Goal: Task Accomplishment & Management: Complete application form

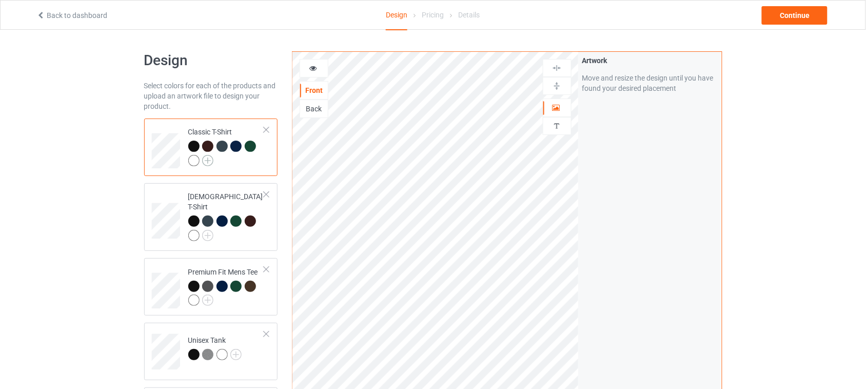
click at [209, 160] on img at bounding box center [207, 160] width 11 height 11
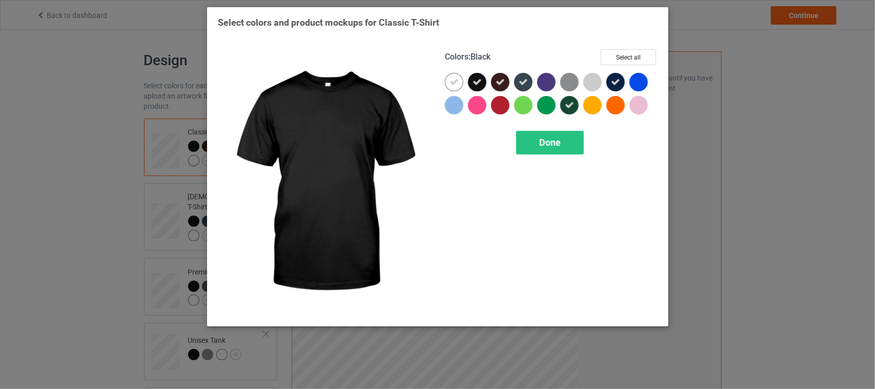
click at [478, 84] on icon at bounding box center [477, 81] width 9 height 9
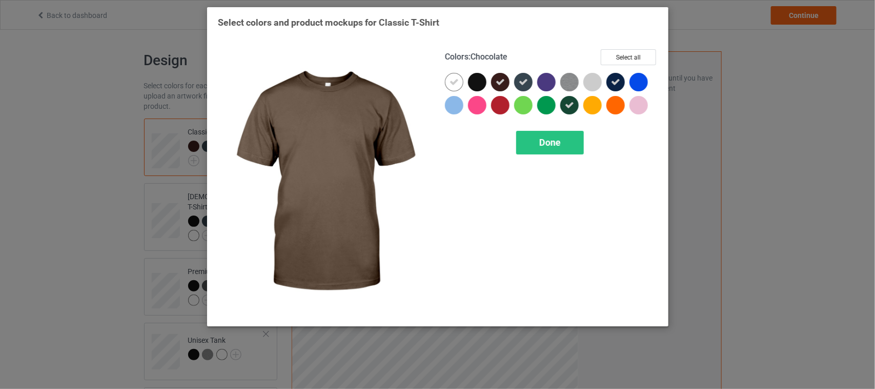
click at [504, 83] on icon at bounding box center [500, 81] width 9 height 9
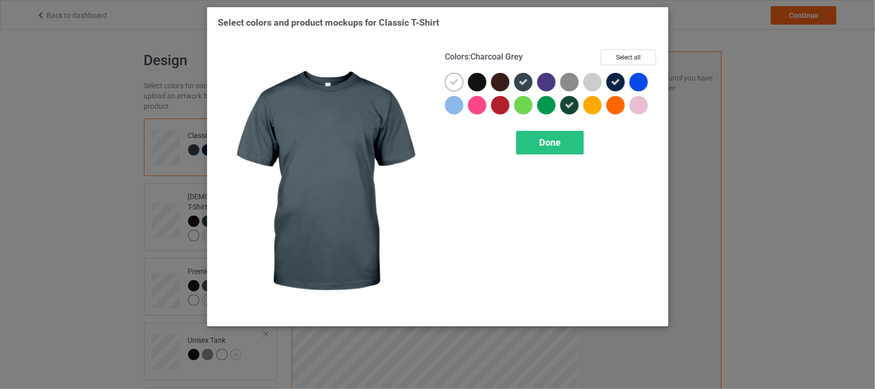
click at [518, 80] on div at bounding box center [523, 82] width 18 height 18
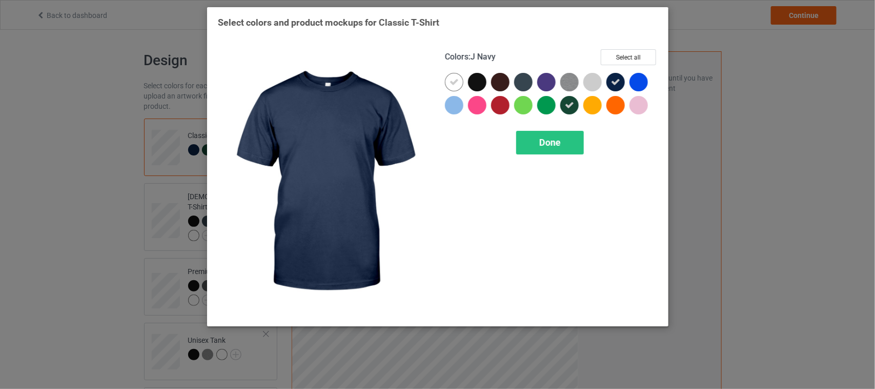
click at [611, 79] on icon at bounding box center [615, 81] width 9 height 9
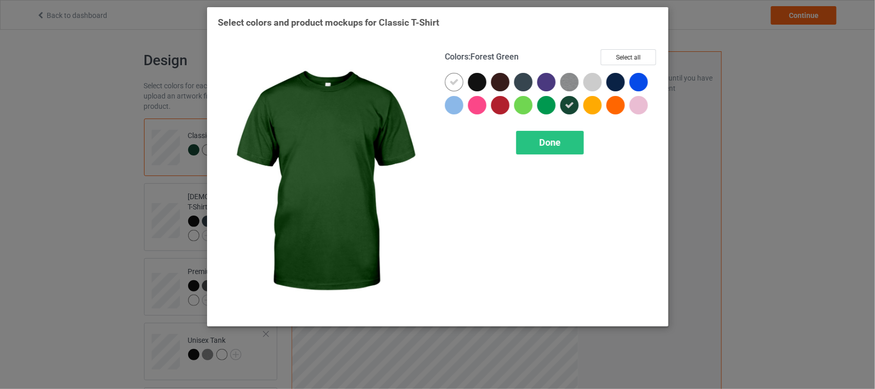
click at [568, 104] on icon at bounding box center [569, 105] width 9 height 9
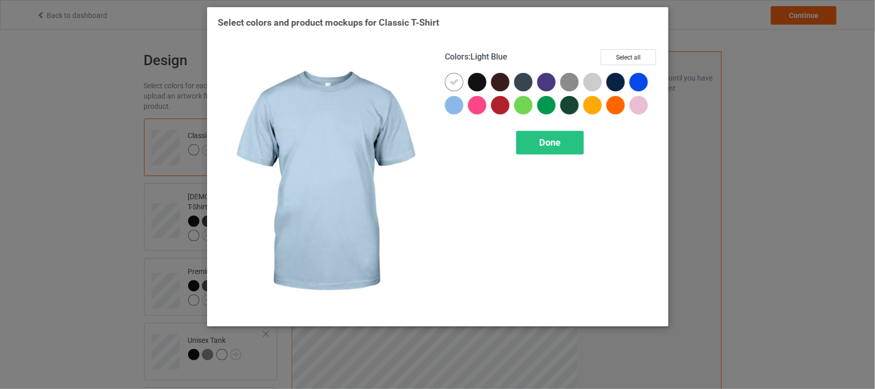
click at [457, 104] on div at bounding box center [454, 105] width 18 height 18
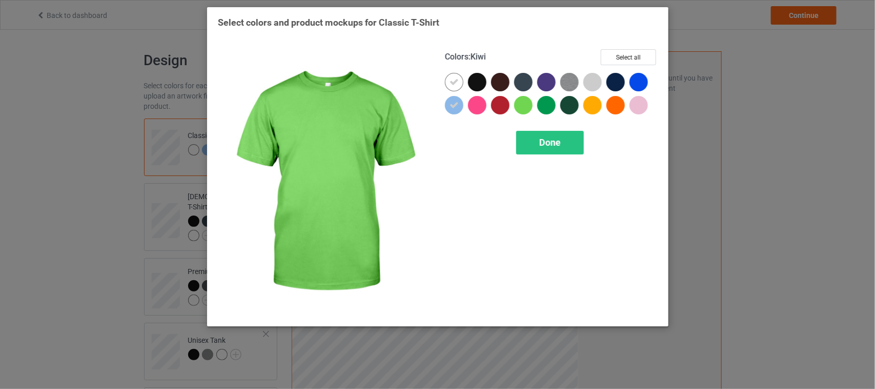
click at [526, 106] on div at bounding box center [523, 105] width 18 height 18
click at [527, 106] on icon at bounding box center [523, 105] width 9 height 9
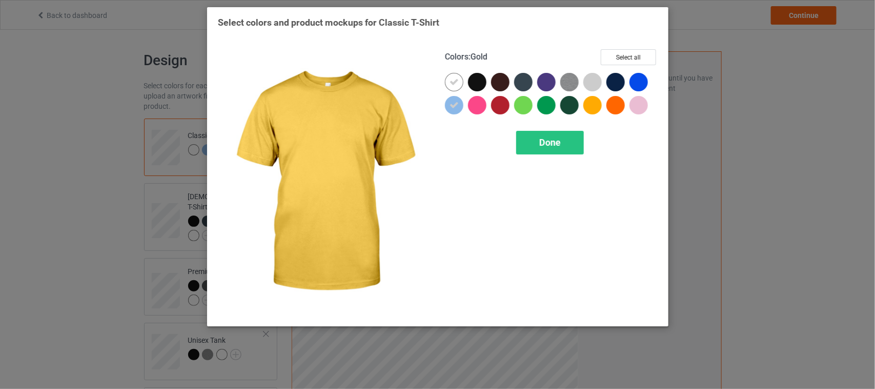
click at [590, 103] on div at bounding box center [593, 105] width 18 height 18
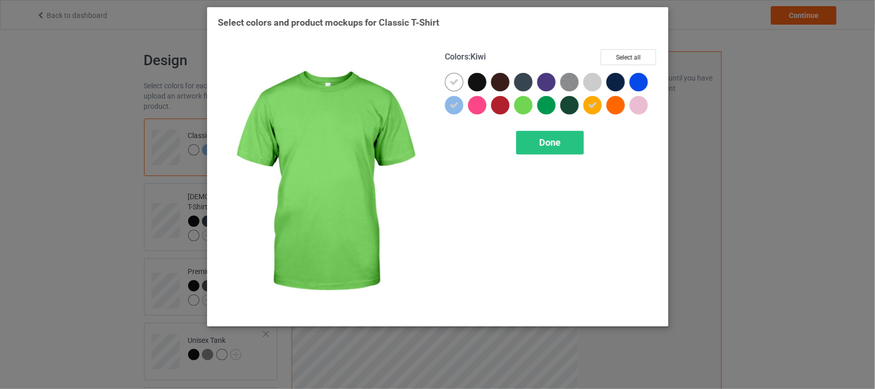
click at [528, 103] on div at bounding box center [523, 105] width 18 height 18
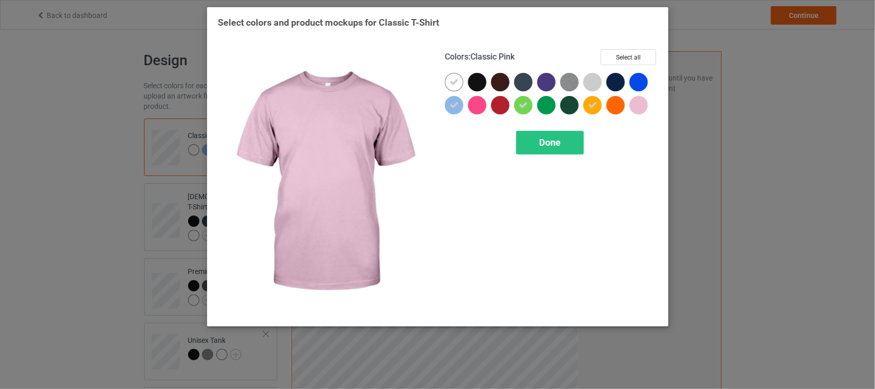
click at [639, 102] on div at bounding box center [639, 105] width 18 height 18
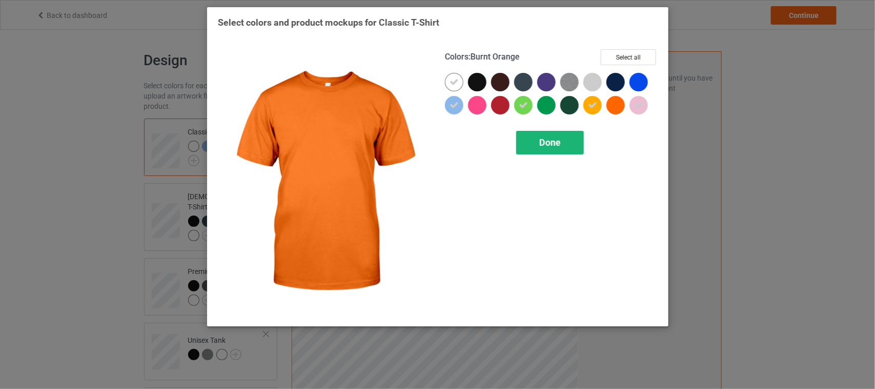
click at [550, 144] on span "Done" at bounding box center [551, 142] width 22 height 11
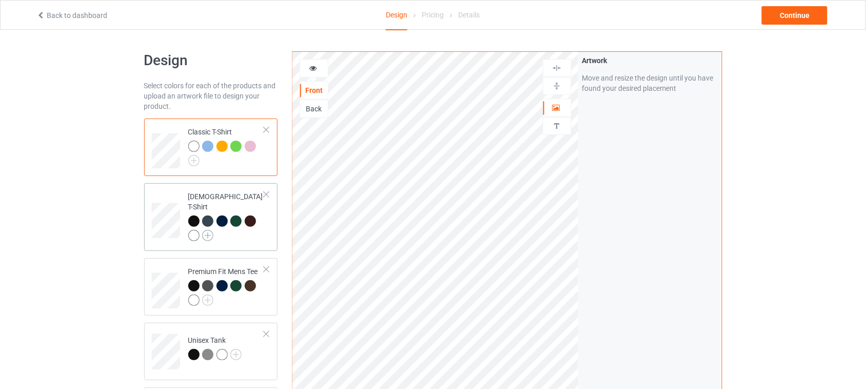
click at [208, 230] on img at bounding box center [207, 235] width 11 height 11
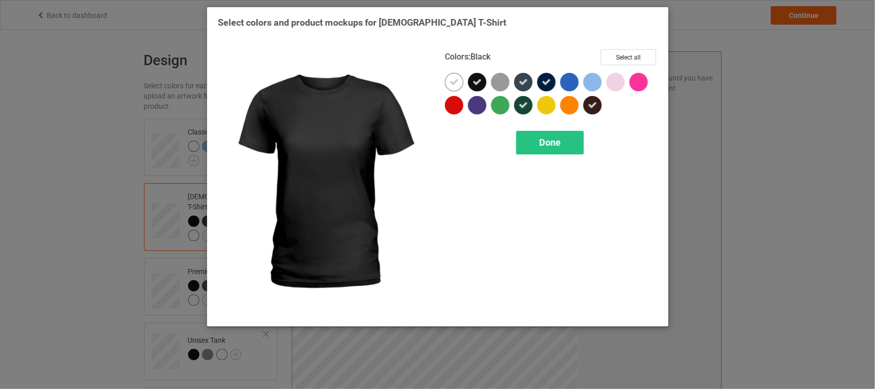
click at [477, 81] on icon at bounding box center [477, 81] width 9 height 9
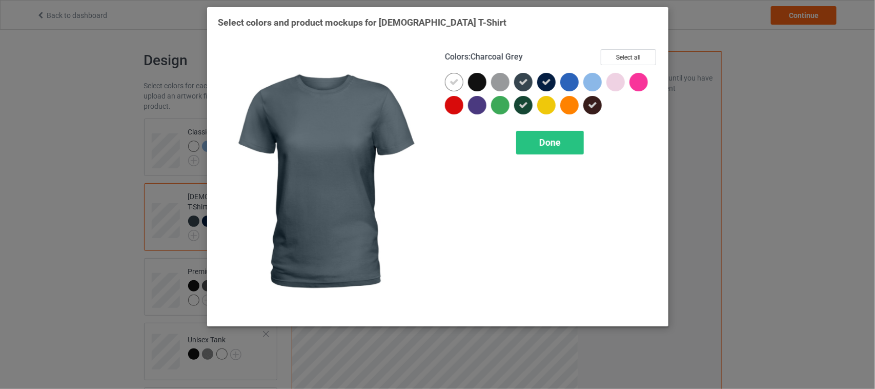
click at [526, 81] on icon at bounding box center [523, 81] width 9 height 9
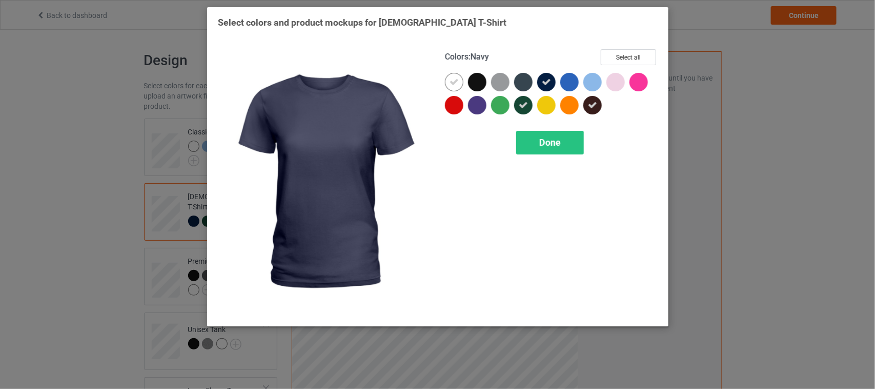
click at [545, 81] on icon at bounding box center [546, 81] width 9 height 9
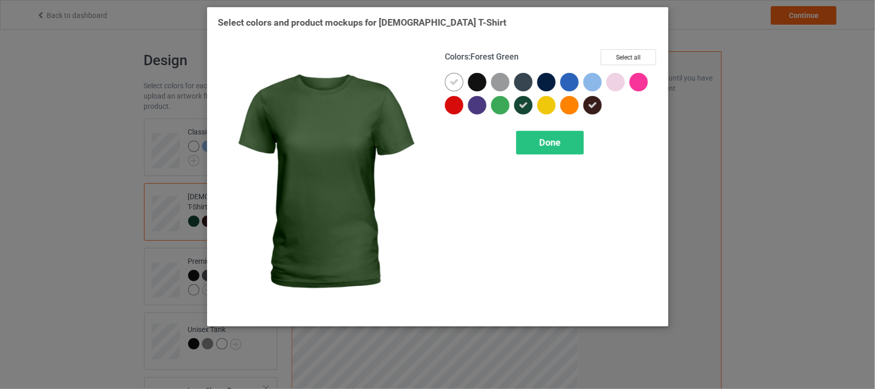
click at [523, 105] on icon at bounding box center [523, 105] width 9 height 9
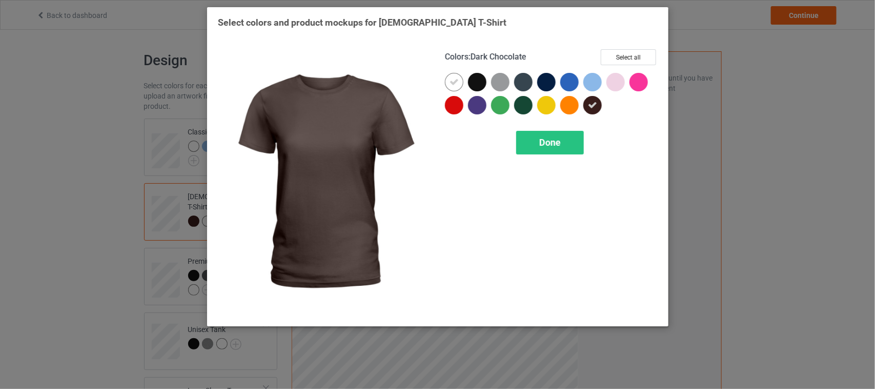
click at [590, 106] on icon at bounding box center [592, 105] width 9 height 9
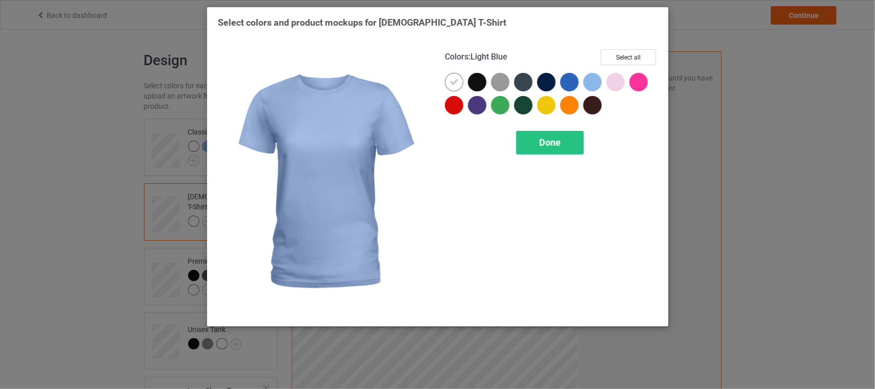
click at [592, 84] on div at bounding box center [593, 82] width 18 height 18
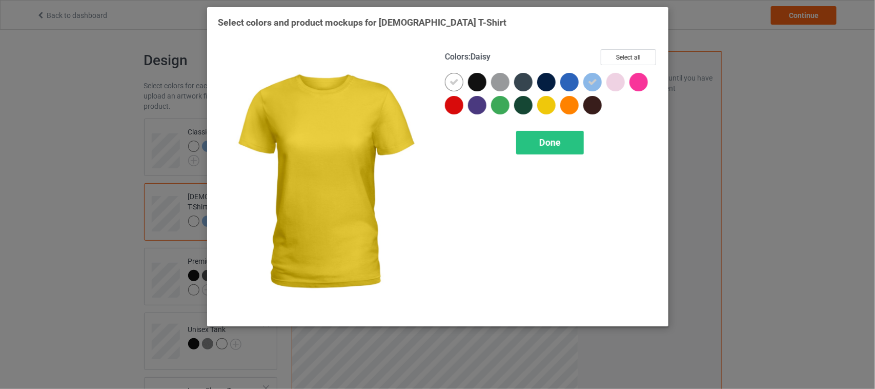
click at [549, 106] on div at bounding box center [547, 105] width 18 height 18
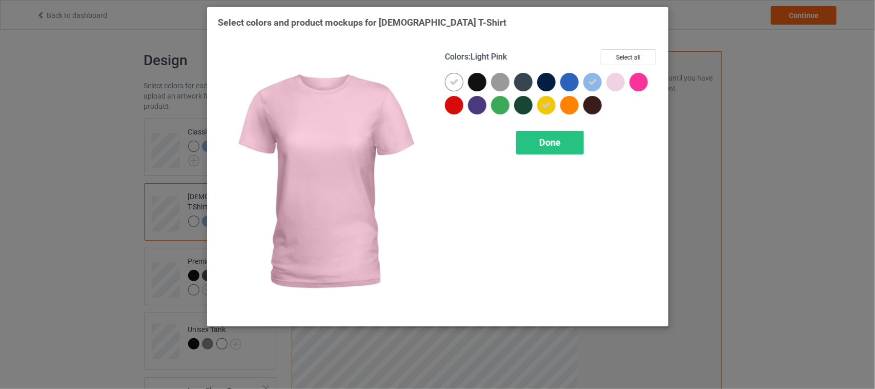
click at [616, 81] on div at bounding box center [616, 82] width 18 height 18
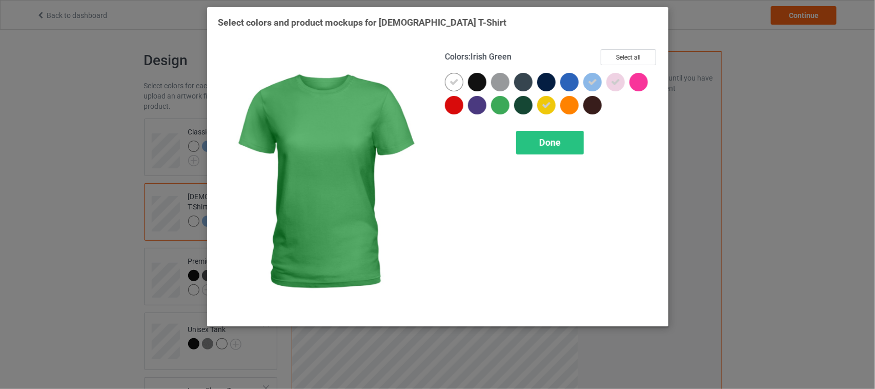
click at [505, 106] on div at bounding box center [500, 105] width 18 height 18
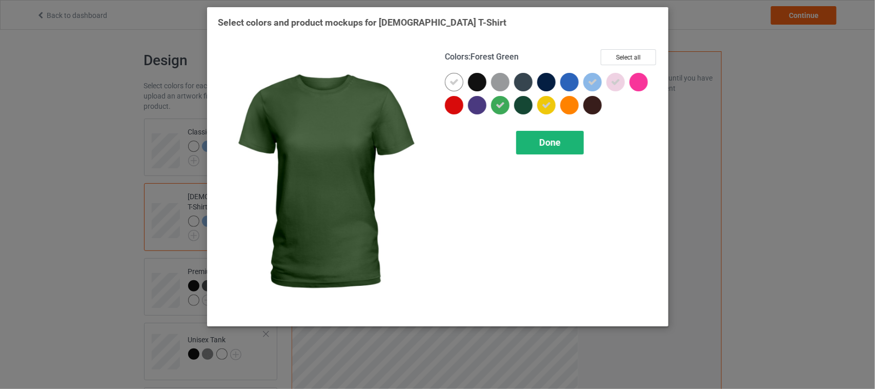
click at [542, 140] on span "Done" at bounding box center [551, 142] width 22 height 11
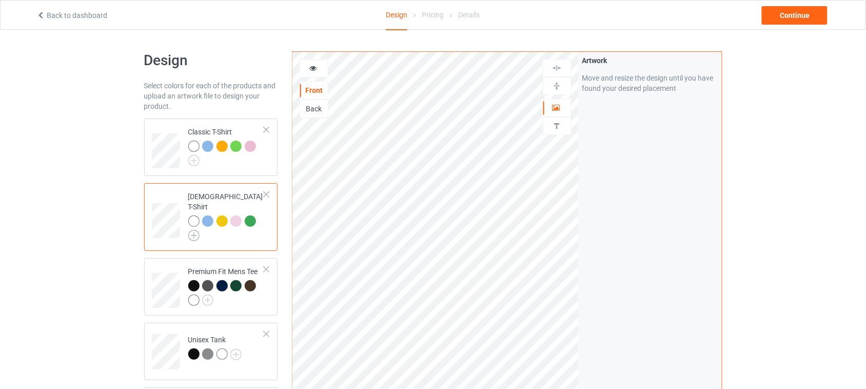
click at [191, 230] on img at bounding box center [193, 235] width 11 height 11
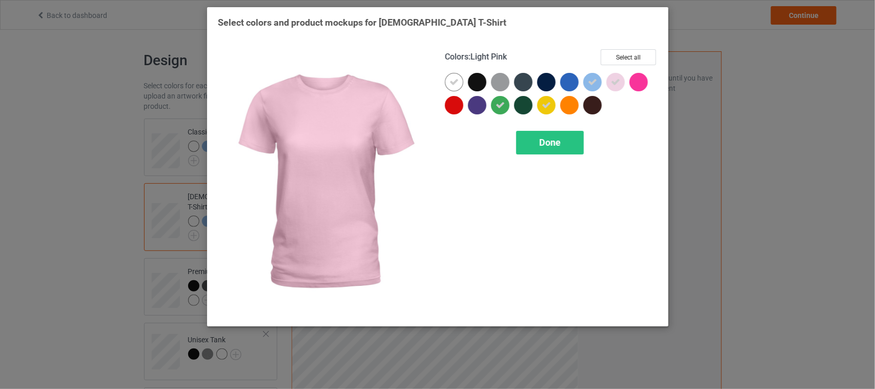
click at [614, 86] on icon at bounding box center [615, 81] width 9 height 9
click at [618, 86] on div at bounding box center [616, 82] width 18 height 18
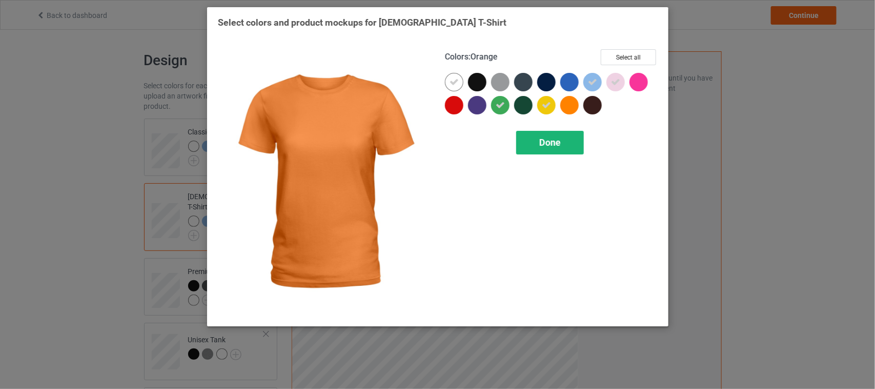
click at [550, 141] on span "Done" at bounding box center [551, 142] width 22 height 11
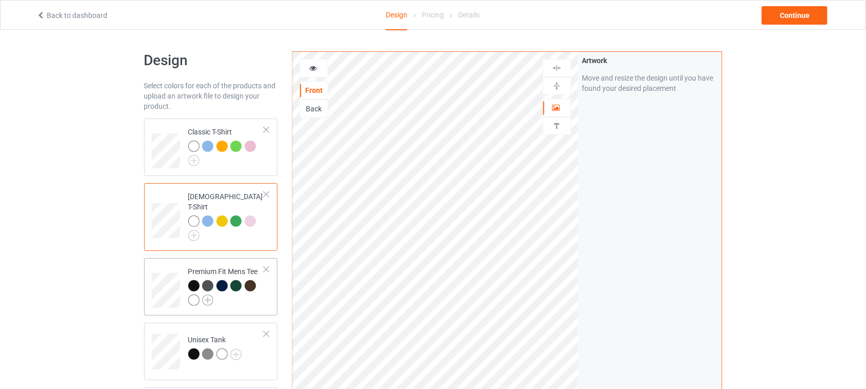
click at [209, 294] on img at bounding box center [207, 299] width 11 height 11
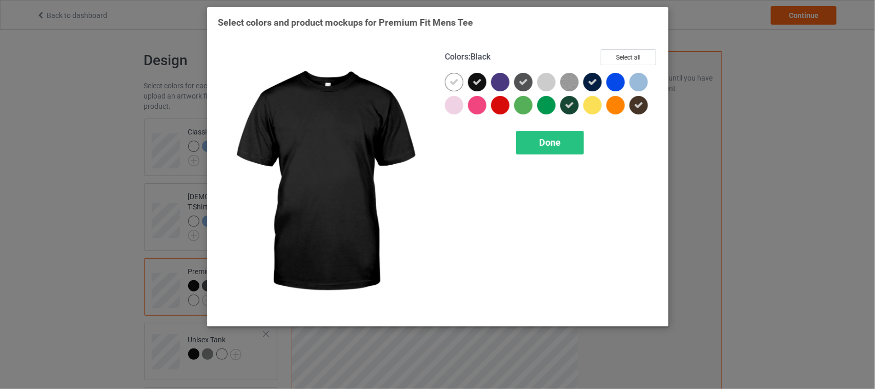
click at [484, 81] on div at bounding box center [477, 82] width 18 height 18
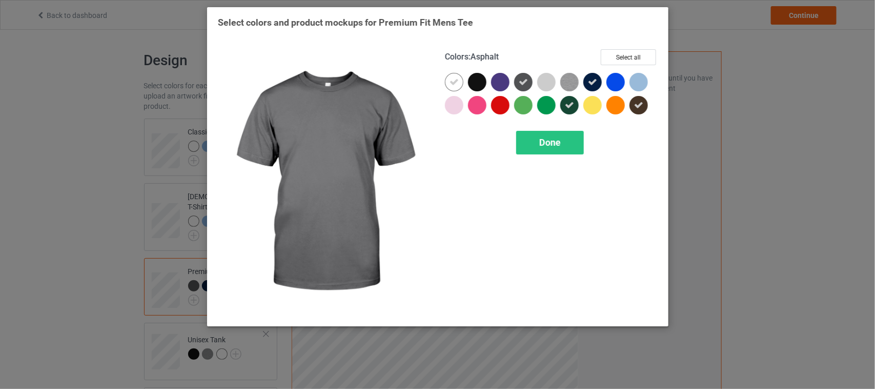
click at [521, 83] on icon at bounding box center [523, 81] width 9 height 9
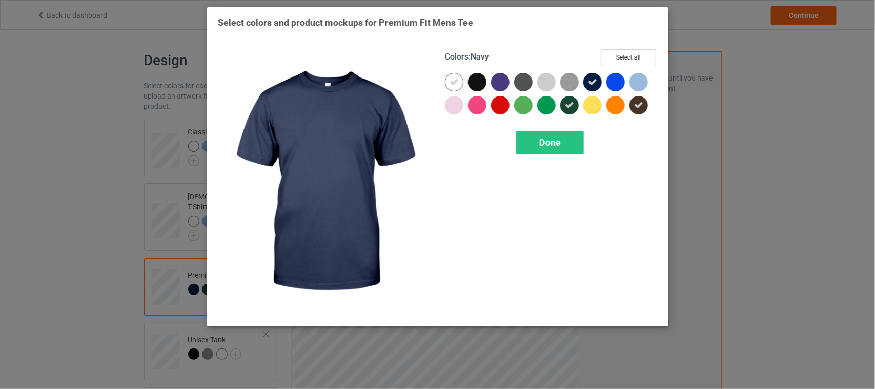
click at [598, 79] on div at bounding box center [593, 82] width 18 height 18
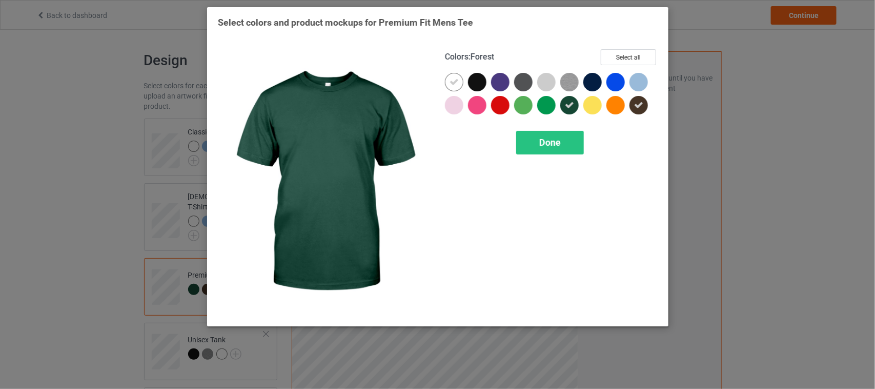
click at [572, 106] on icon at bounding box center [569, 105] width 9 height 9
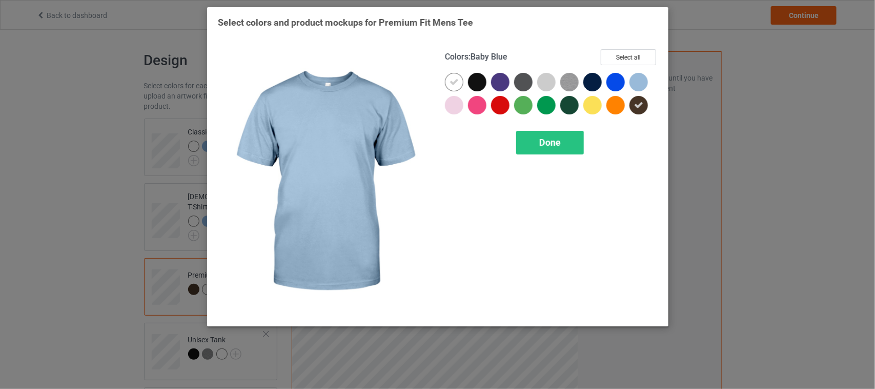
click at [637, 83] on div at bounding box center [639, 82] width 18 height 18
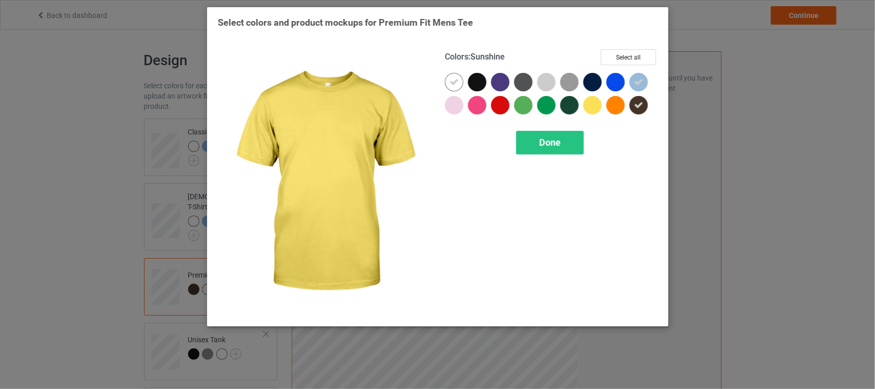
click at [595, 105] on div at bounding box center [593, 105] width 18 height 18
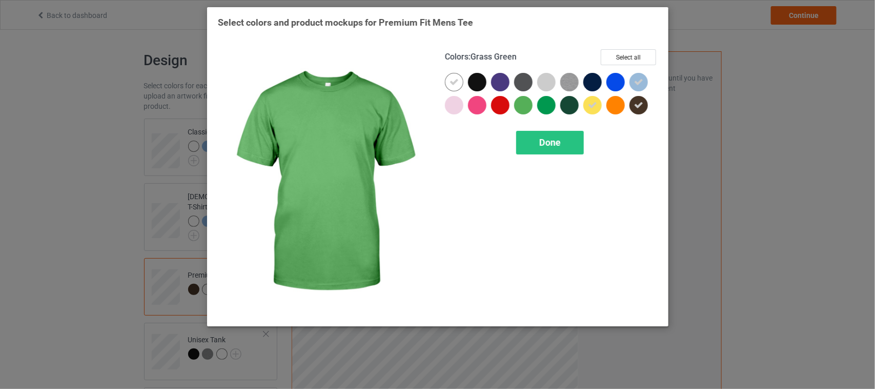
click at [520, 103] on div at bounding box center [523, 105] width 18 height 18
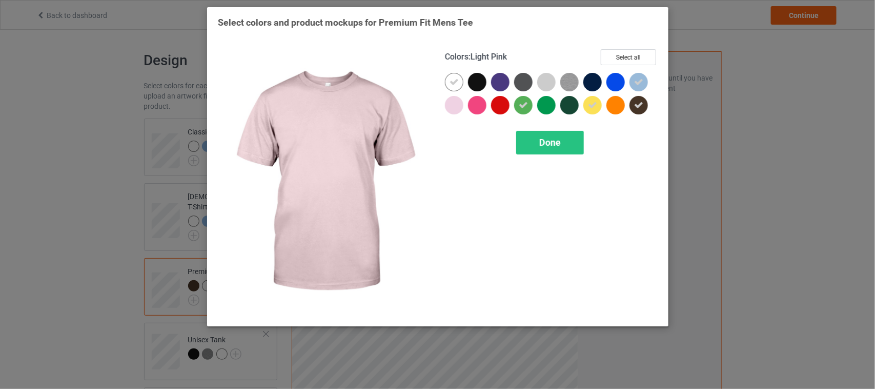
click at [454, 104] on div at bounding box center [454, 105] width 18 height 18
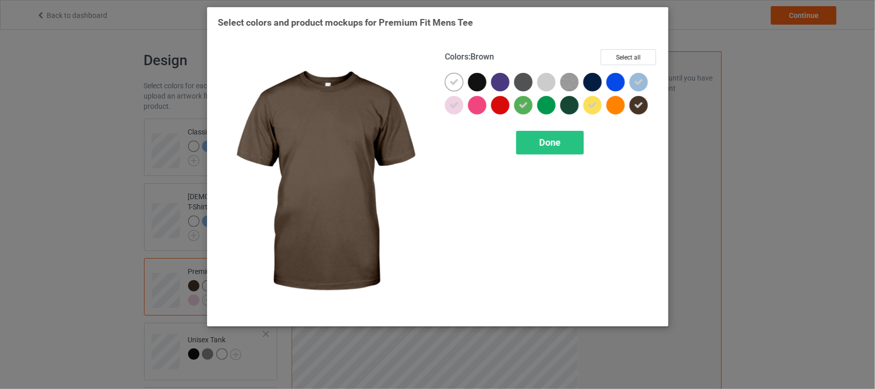
click at [636, 101] on icon at bounding box center [638, 105] width 9 height 9
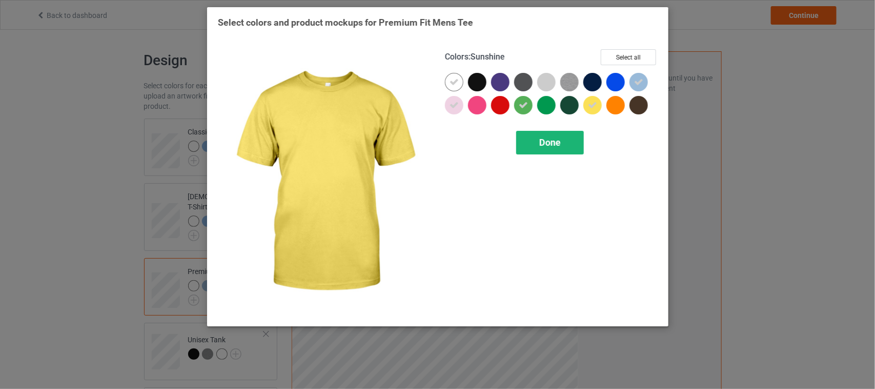
click at [545, 139] on span "Done" at bounding box center [551, 142] width 22 height 11
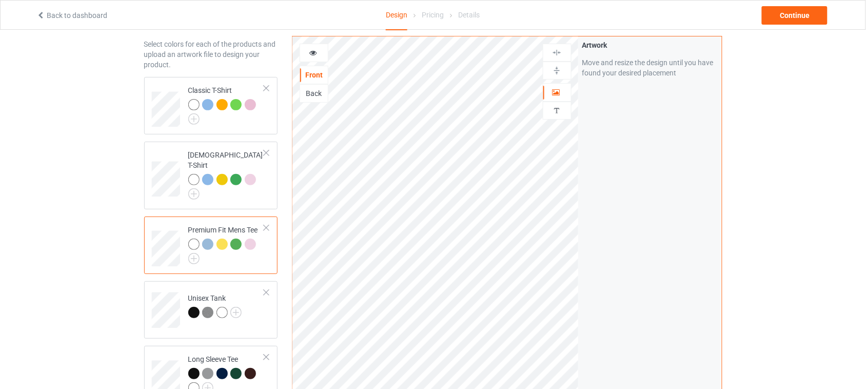
scroll to position [64, 0]
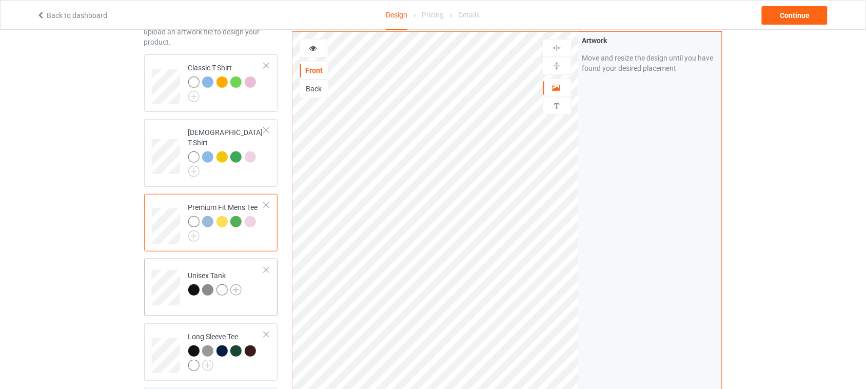
click at [236, 284] on img at bounding box center [235, 289] width 11 height 11
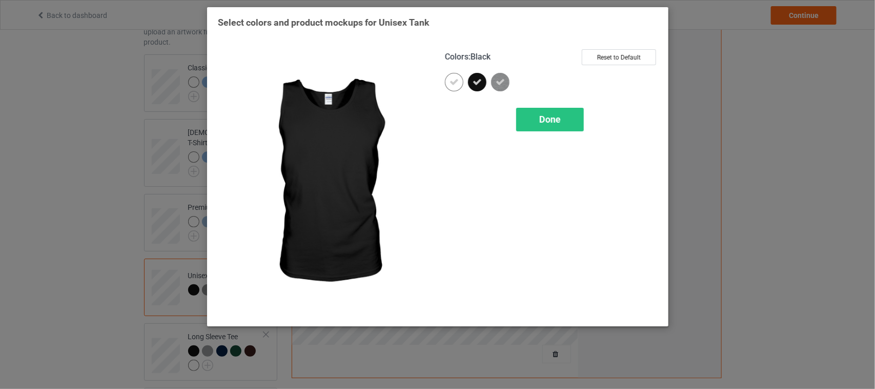
click at [483, 81] on div at bounding box center [477, 82] width 18 height 18
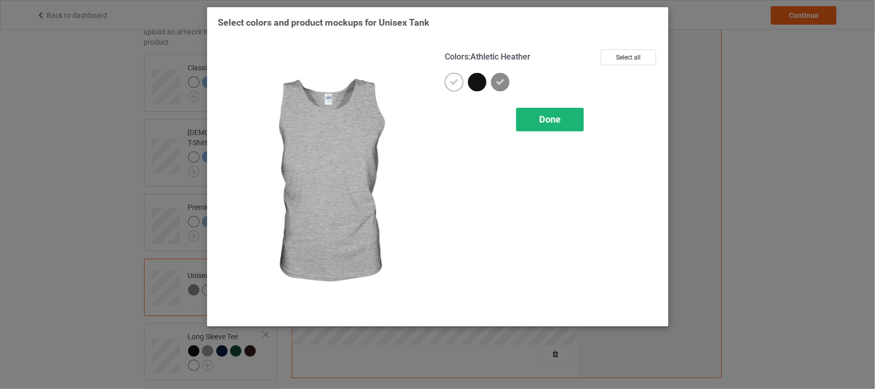
click at [548, 118] on span "Done" at bounding box center [551, 119] width 22 height 11
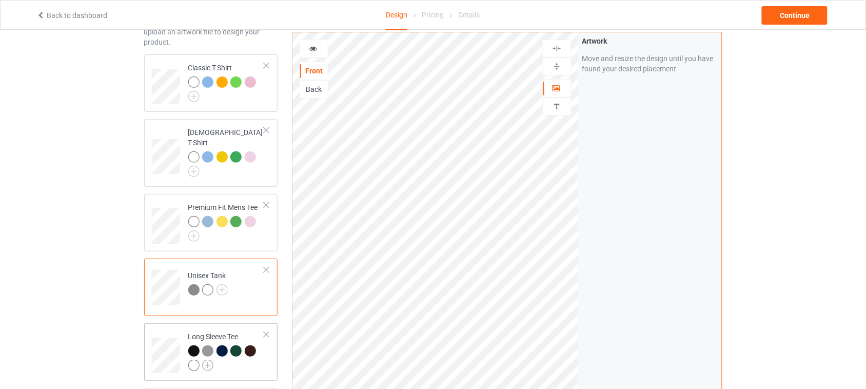
click at [210, 360] on img at bounding box center [207, 365] width 11 height 11
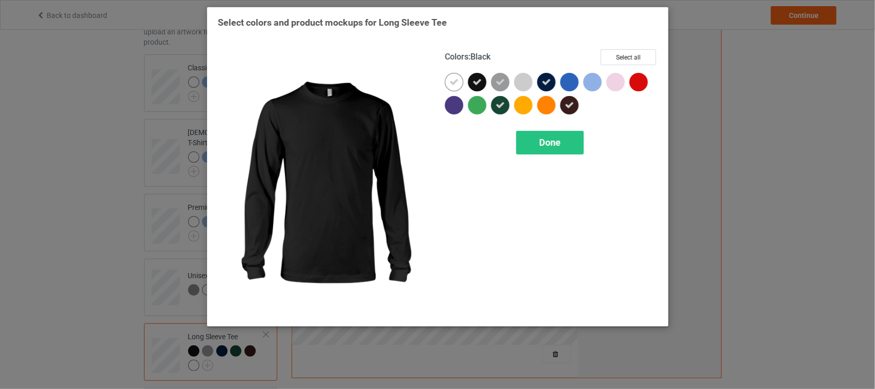
click at [477, 81] on icon at bounding box center [477, 81] width 9 height 9
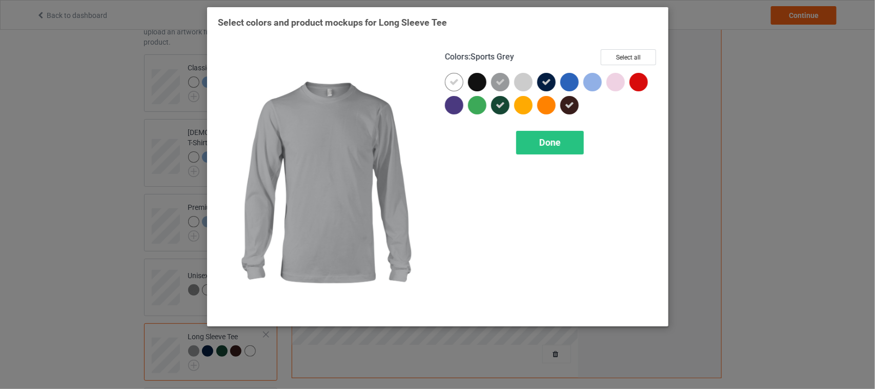
click at [502, 81] on icon at bounding box center [500, 81] width 9 height 9
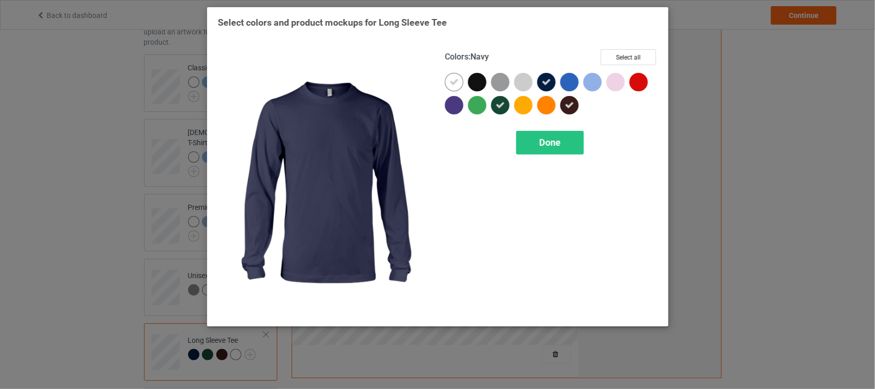
click at [547, 79] on icon at bounding box center [546, 81] width 9 height 9
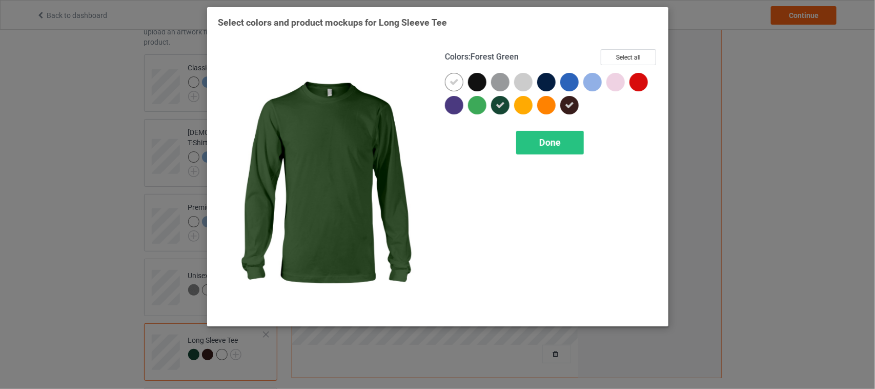
click at [502, 103] on icon at bounding box center [500, 105] width 9 height 9
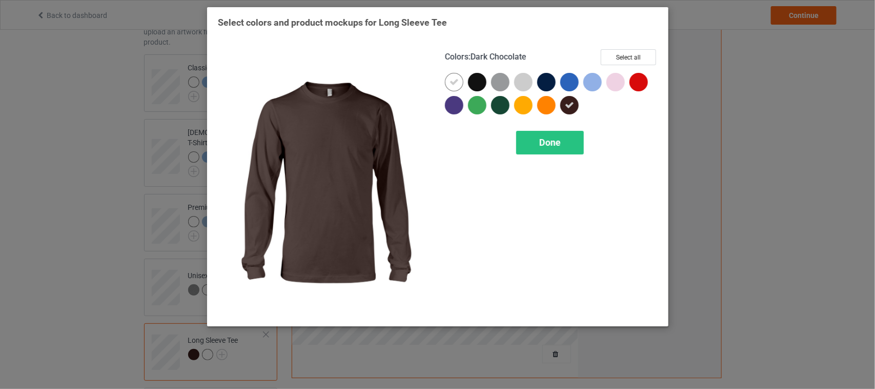
click at [572, 105] on icon at bounding box center [569, 105] width 9 height 9
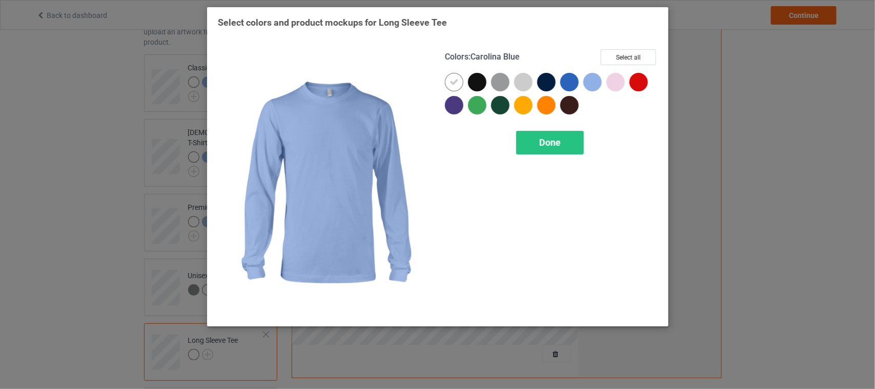
click at [593, 84] on div at bounding box center [593, 82] width 18 height 18
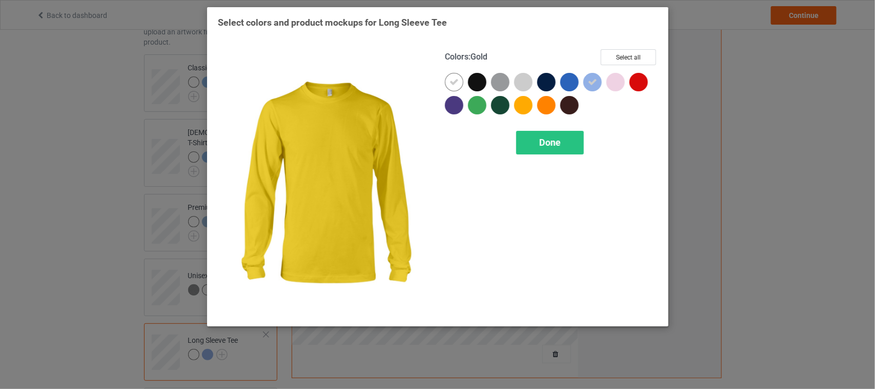
click at [525, 107] on div at bounding box center [523, 105] width 18 height 18
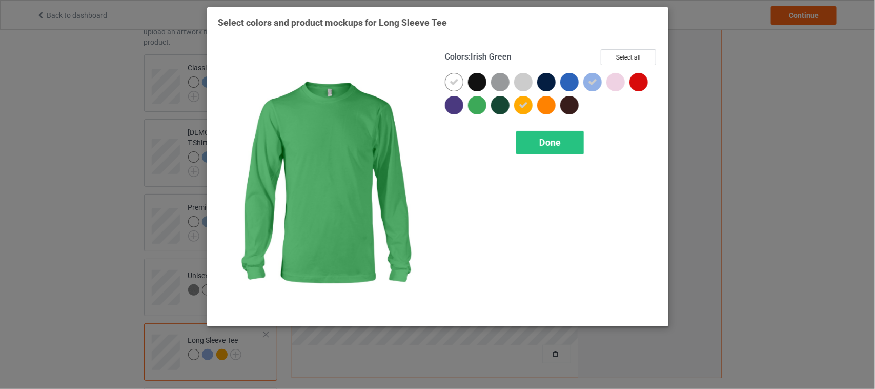
click at [479, 105] on div at bounding box center [477, 105] width 18 height 18
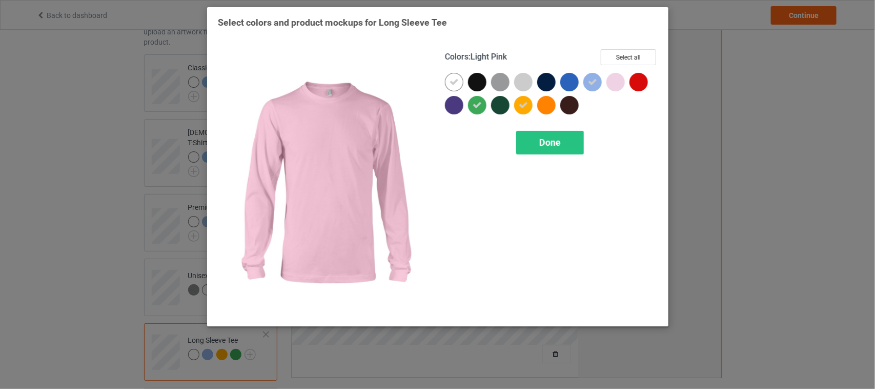
click at [611, 83] on div at bounding box center [616, 82] width 18 height 18
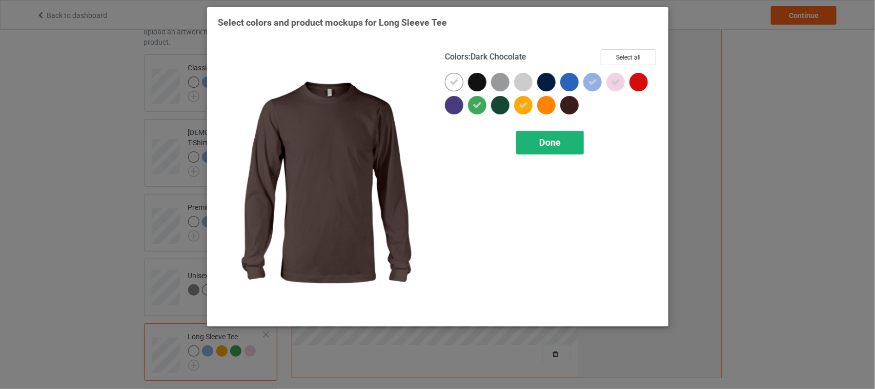
click at [564, 147] on div "Done" at bounding box center [550, 143] width 68 height 24
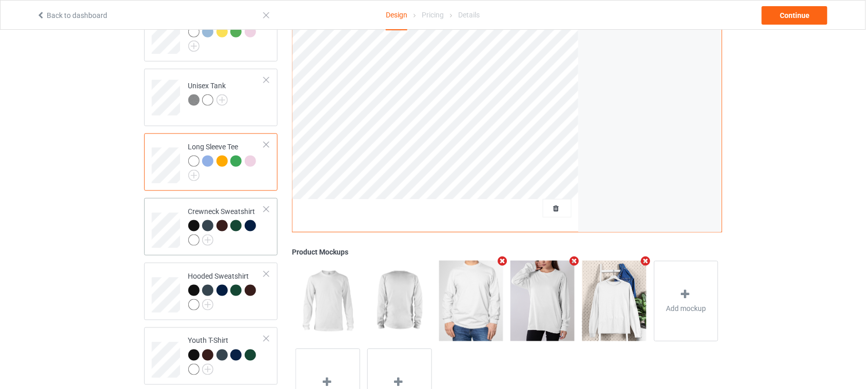
scroll to position [256, 0]
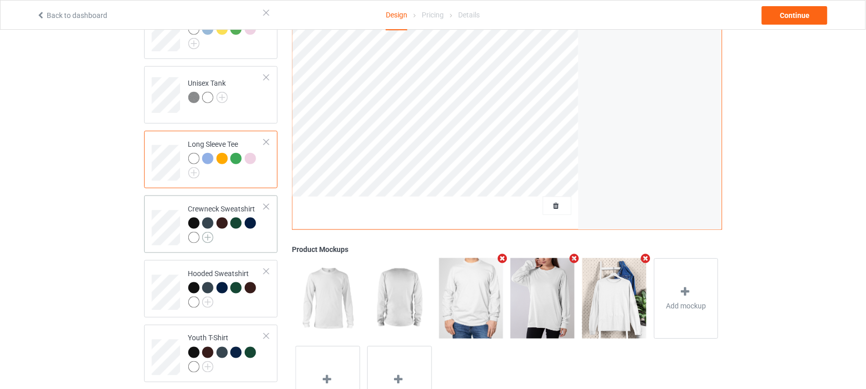
click at [209, 232] on img at bounding box center [207, 237] width 11 height 11
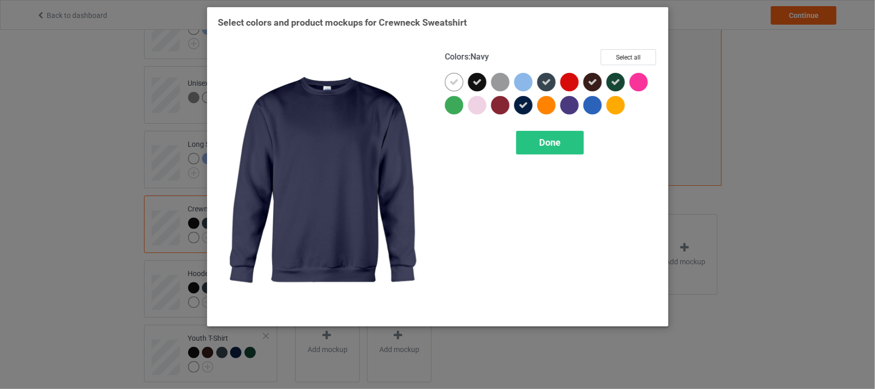
click at [521, 101] on icon at bounding box center [523, 105] width 9 height 9
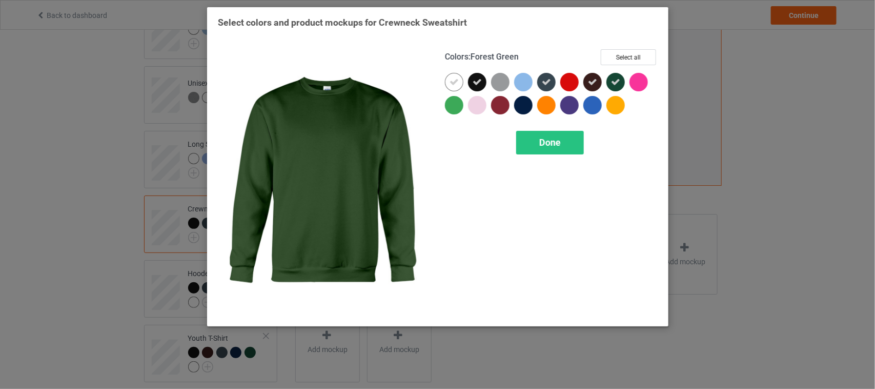
click at [613, 83] on icon at bounding box center [615, 81] width 9 height 9
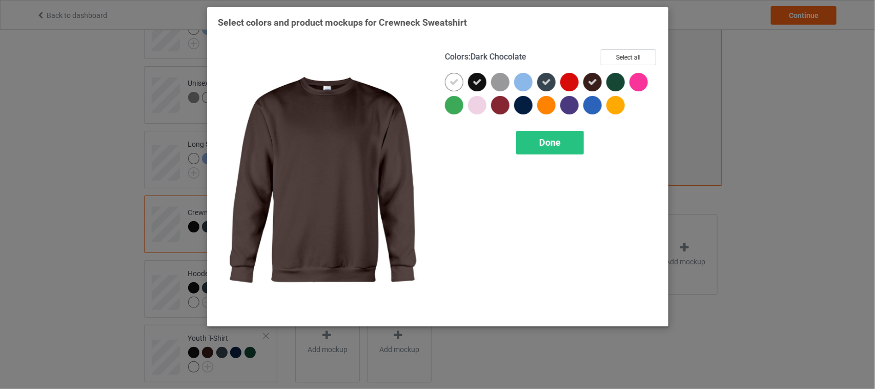
click at [591, 85] on icon at bounding box center [592, 81] width 9 height 9
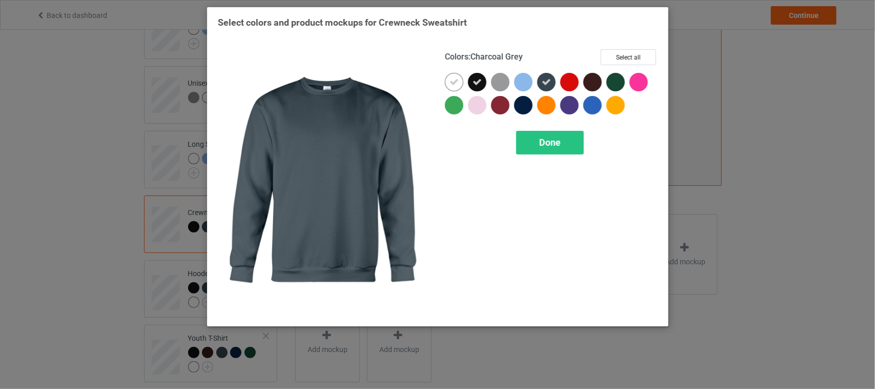
click at [538, 85] on div at bounding box center [547, 82] width 18 height 18
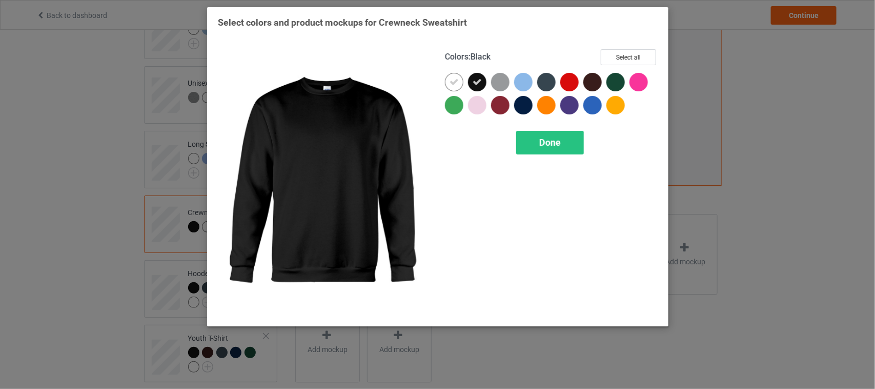
click at [477, 85] on icon at bounding box center [477, 81] width 9 height 9
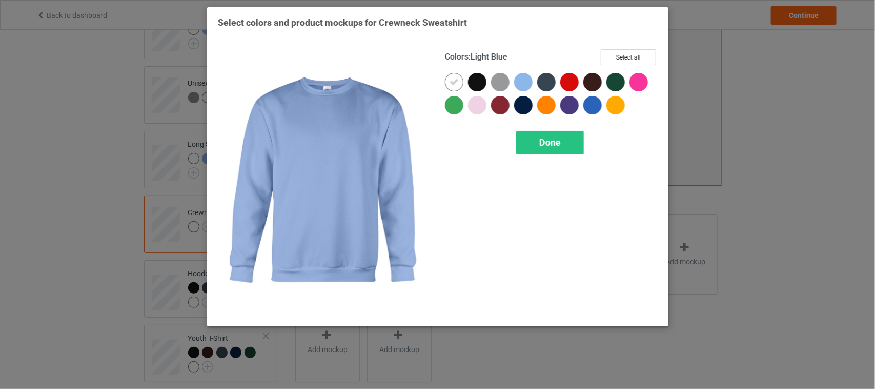
click at [524, 83] on div at bounding box center [523, 82] width 18 height 18
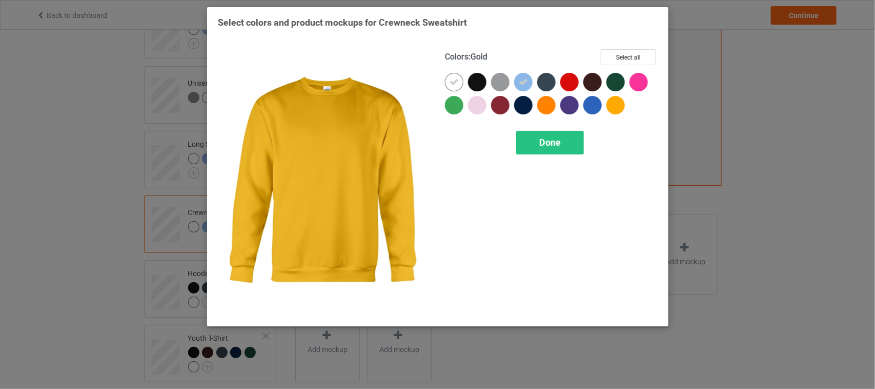
click at [619, 103] on div at bounding box center [616, 105] width 18 height 18
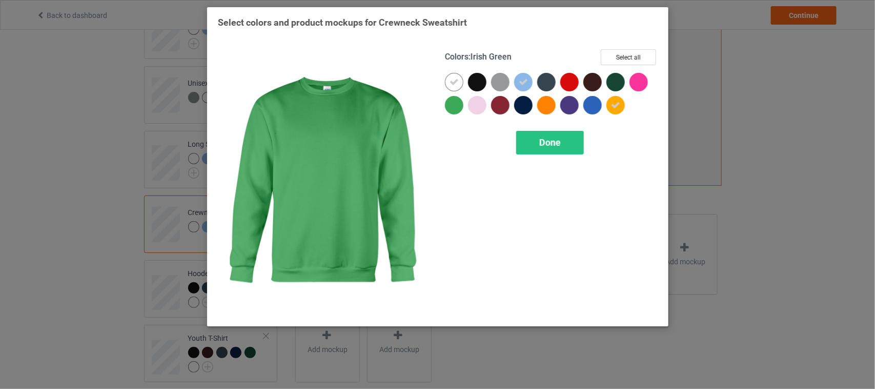
click at [457, 106] on div at bounding box center [454, 105] width 18 height 18
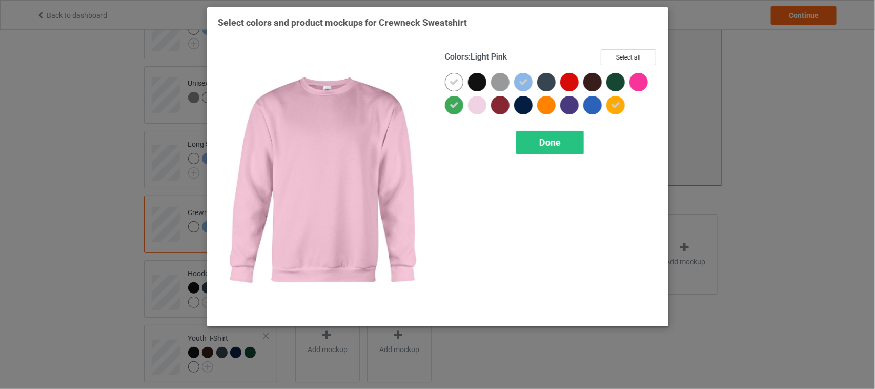
click at [480, 106] on div at bounding box center [477, 105] width 18 height 18
click at [549, 145] on span "Done" at bounding box center [551, 142] width 22 height 11
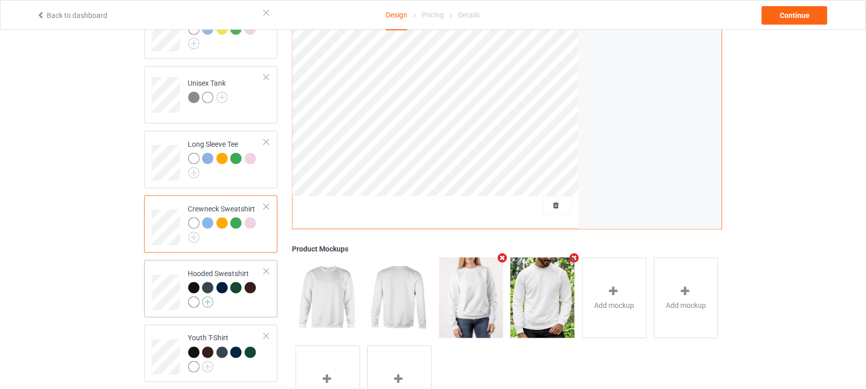
click at [211, 296] on img at bounding box center [207, 301] width 11 height 11
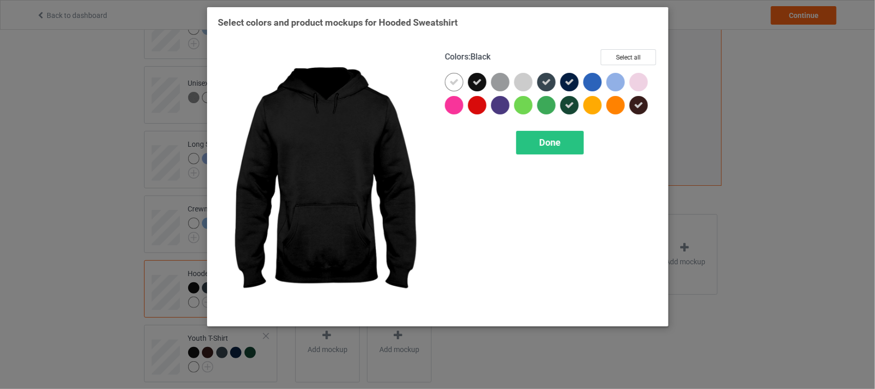
click at [473, 78] on icon at bounding box center [477, 81] width 9 height 9
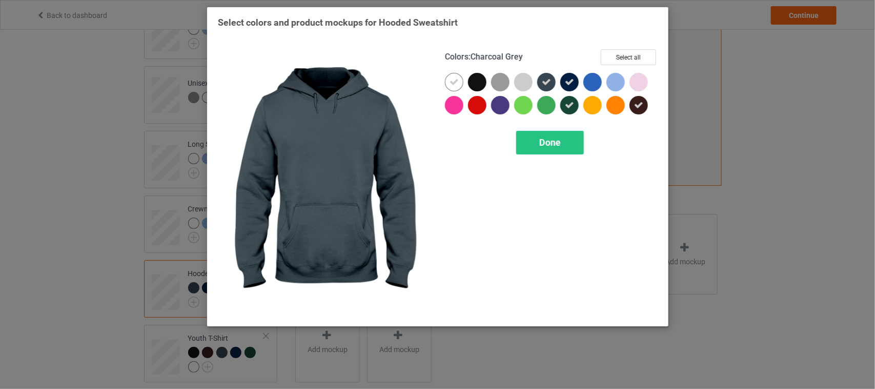
click at [546, 77] on icon at bounding box center [546, 81] width 9 height 9
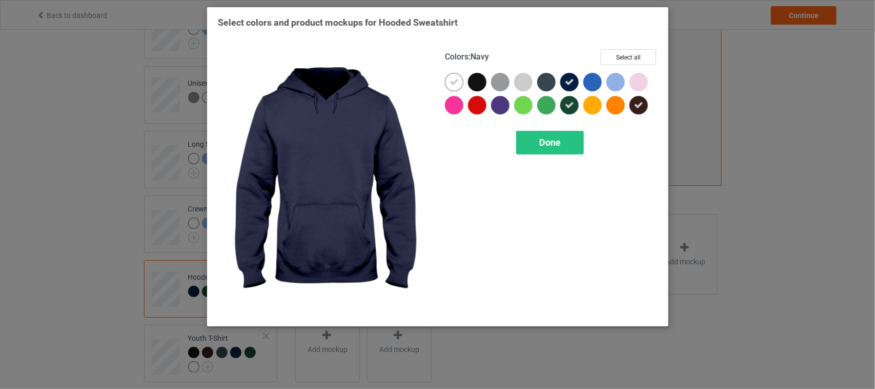
click at [567, 78] on icon at bounding box center [569, 81] width 9 height 9
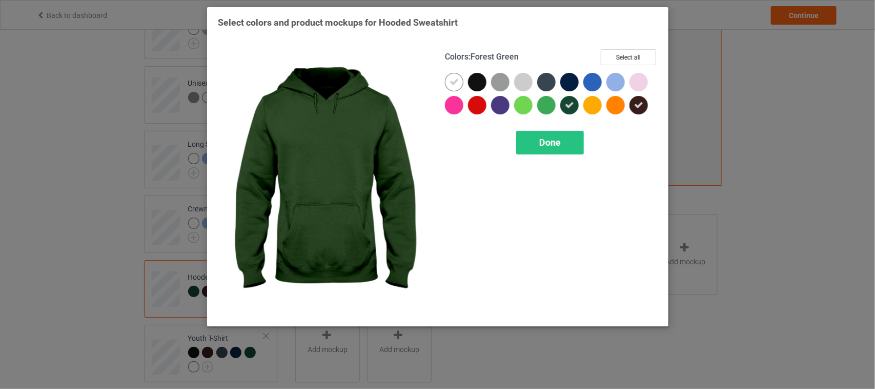
drag, startPoint x: 569, startPoint y: 105, endPoint x: 628, endPoint y: 104, distance: 59.0
click at [570, 106] on icon at bounding box center [569, 105] width 9 height 9
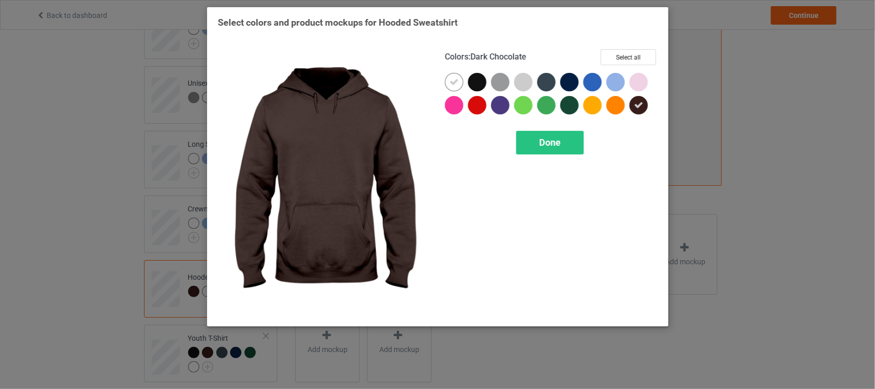
click at [642, 104] on icon at bounding box center [638, 105] width 9 height 9
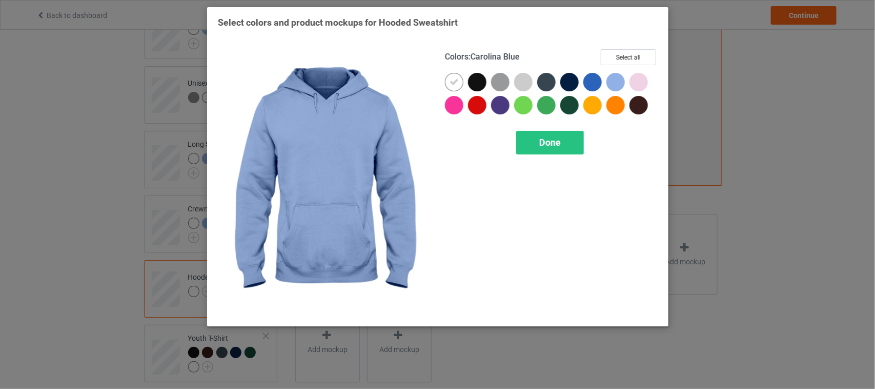
click at [619, 78] on div at bounding box center [616, 82] width 18 height 18
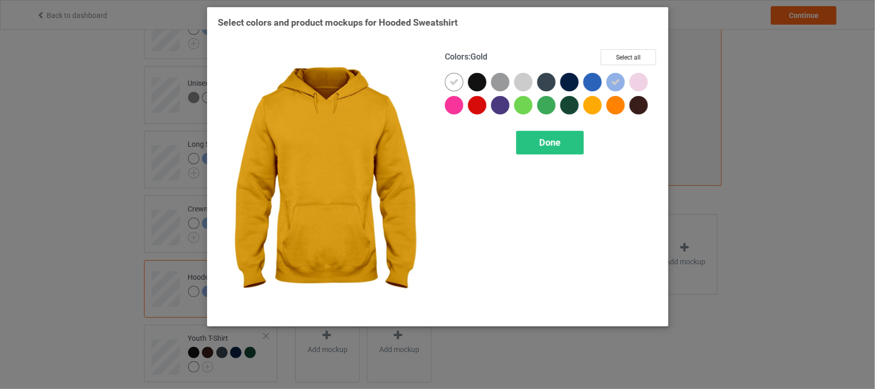
click at [590, 103] on div at bounding box center [593, 105] width 18 height 18
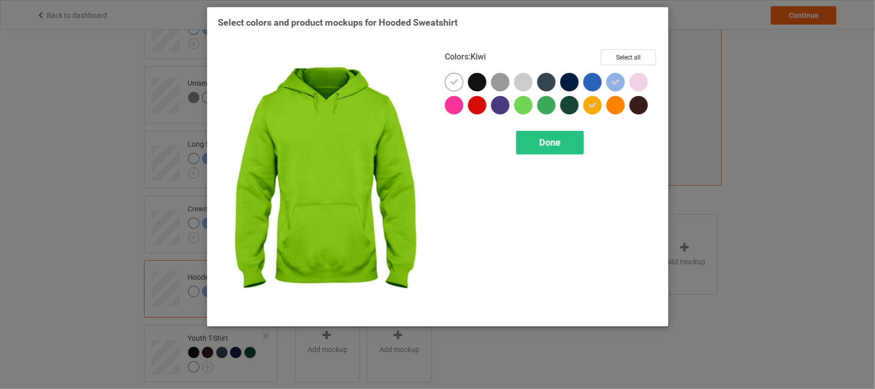
click at [526, 110] on div at bounding box center [523, 105] width 18 height 18
click at [527, 108] on icon at bounding box center [523, 105] width 9 height 9
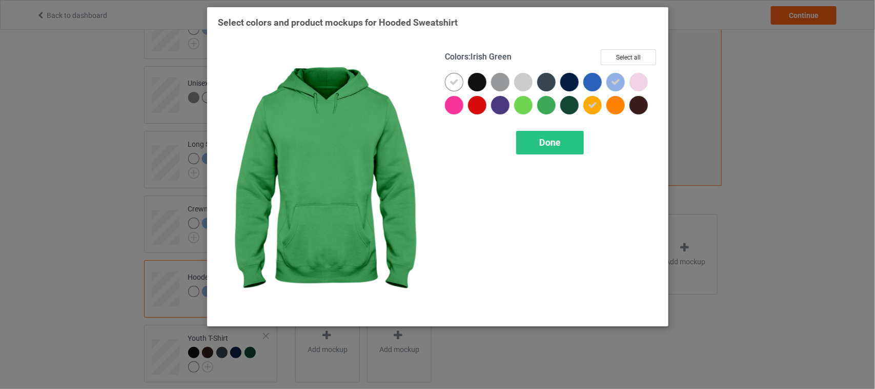
click at [549, 106] on div at bounding box center [547, 105] width 18 height 18
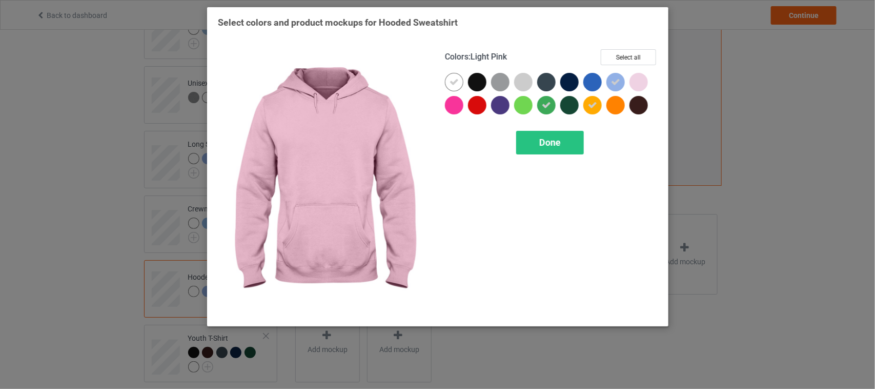
click at [639, 82] on div at bounding box center [639, 82] width 18 height 18
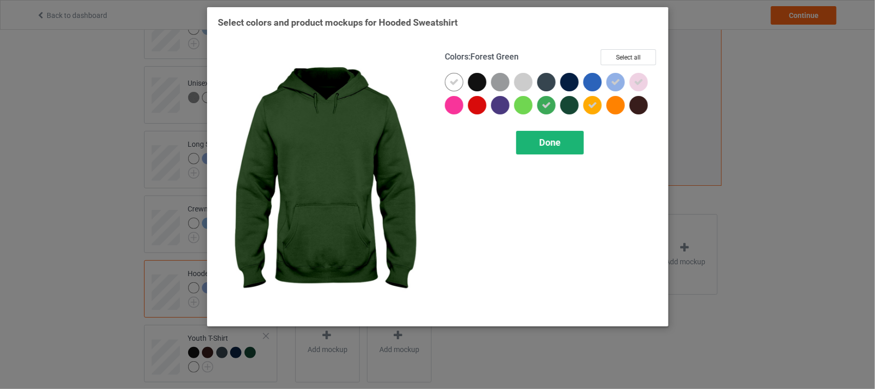
click at [557, 137] on span "Done" at bounding box center [551, 142] width 22 height 11
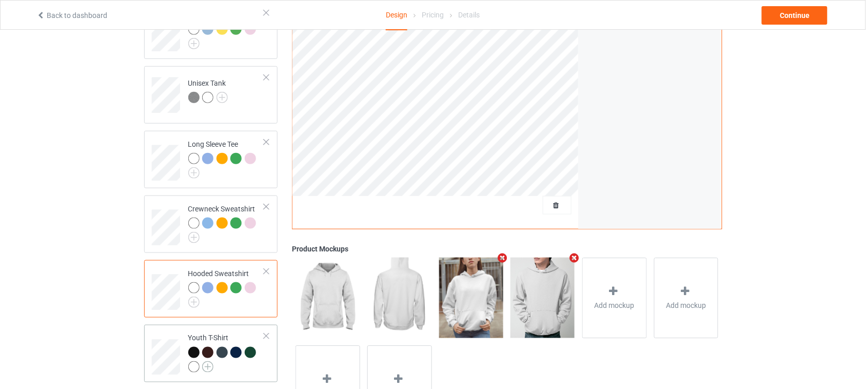
click at [209, 361] on img at bounding box center [207, 366] width 11 height 11
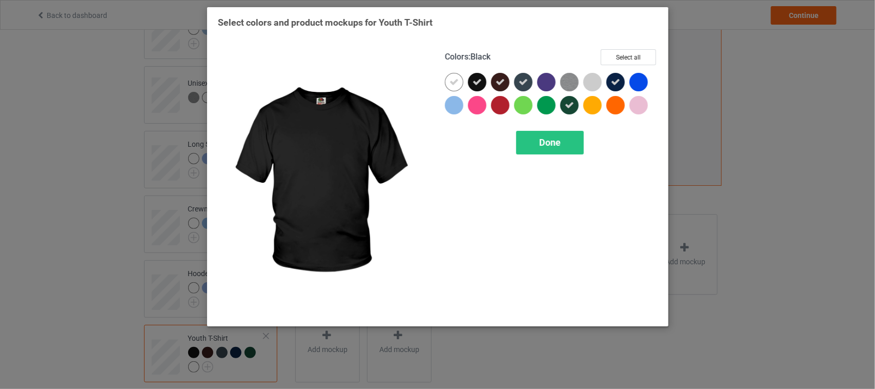
click at [479, 81] on icon at bounding box center [477, 81] width 9 height 9
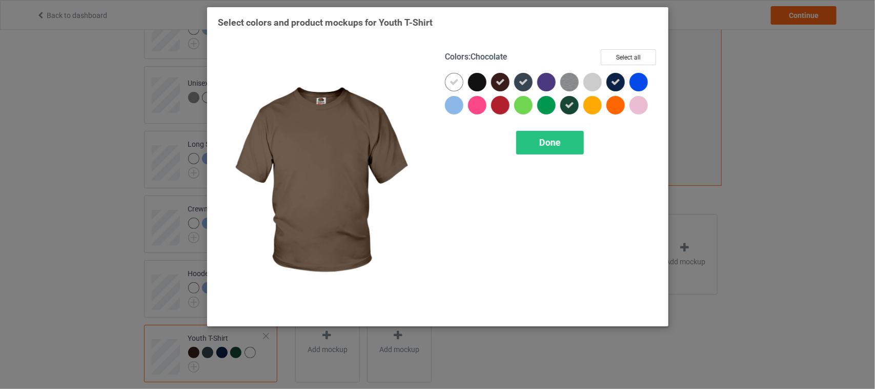
click at [509, 81] on div at bounding box center [500, 82] width 18 height 18
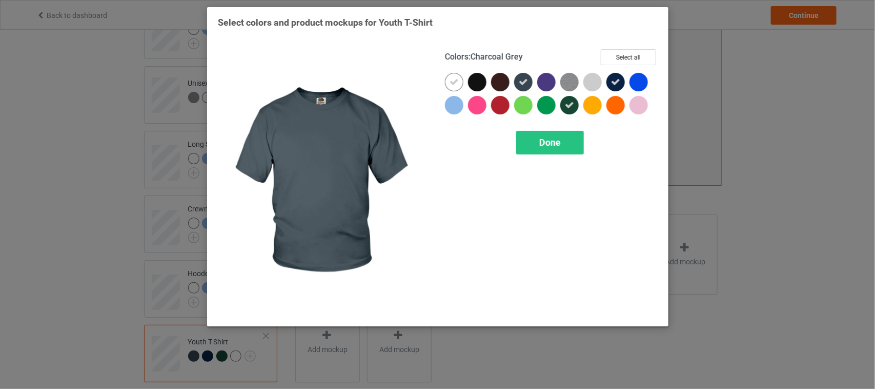
click at [527, 81] on icon at bounding box center [523, 81] width 9 height 9
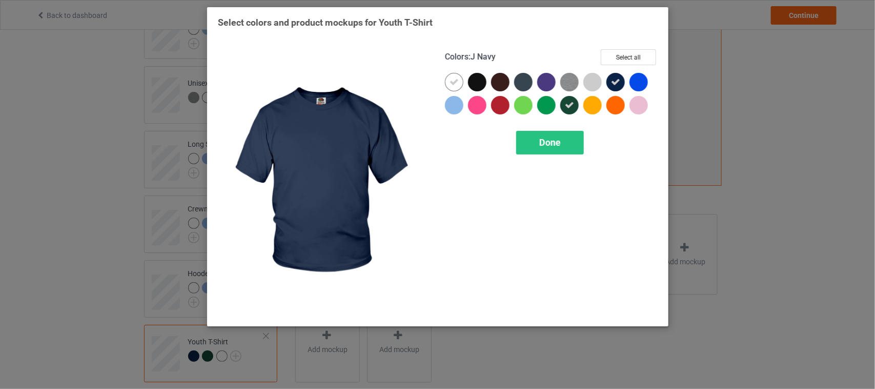
click at [614, 81] on icon at bounding box center [615, 81] width 9 height 9
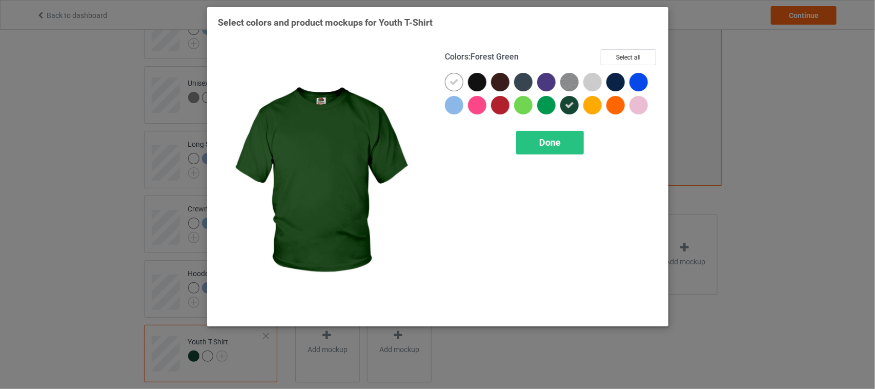
click at [573, 104] on icon at bounding box center [569, 105] width 9 height 9
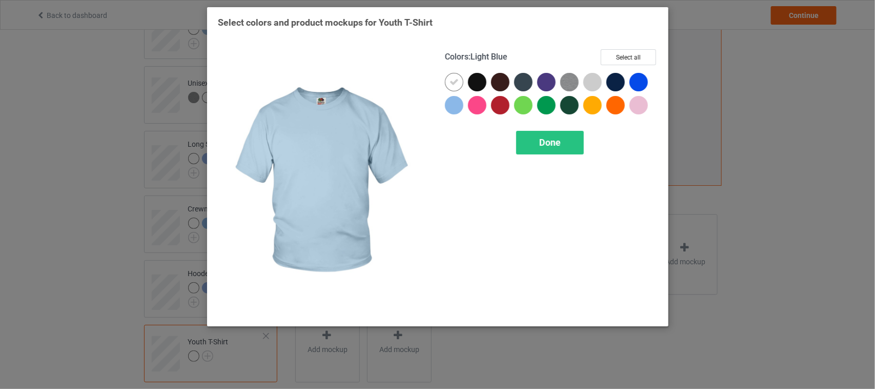
click at [457, 104] on div at bounding box center [454, 105] width 18 height 18
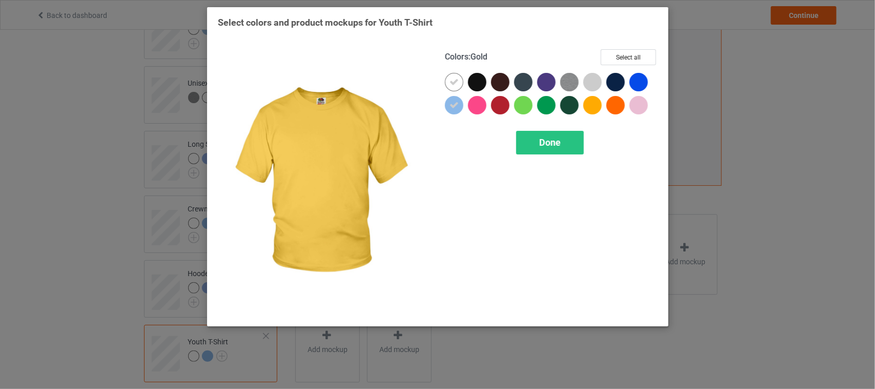
click at [592, 103] on div at bounding box center [593, 105] width 18 height 18
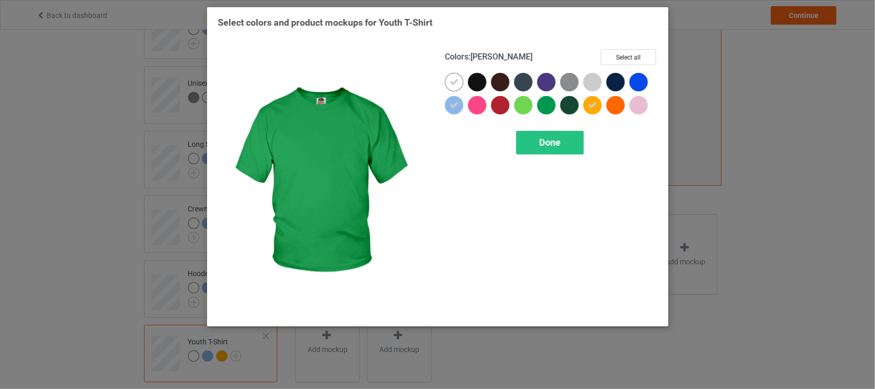
click at [542, 103] on div at bounding box center [547, 105] width 18 height 18
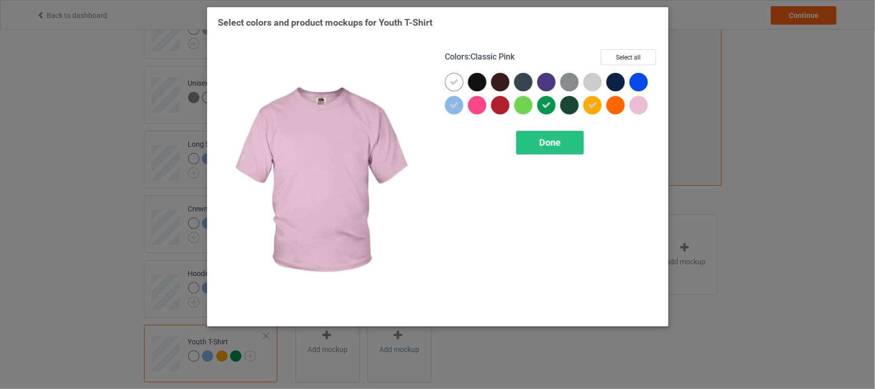
click at [637, 110] on div at bounding box center [639, 105] width 18 height 18
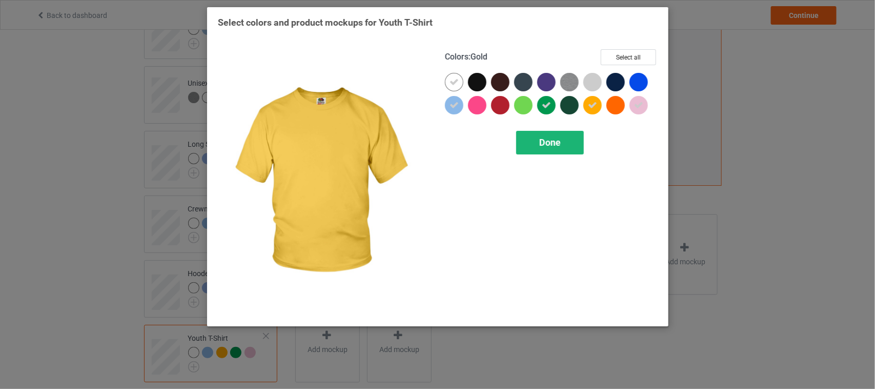
click at [558, 150] on div "Done" at bounding box center [550, 143] width 68 height 24
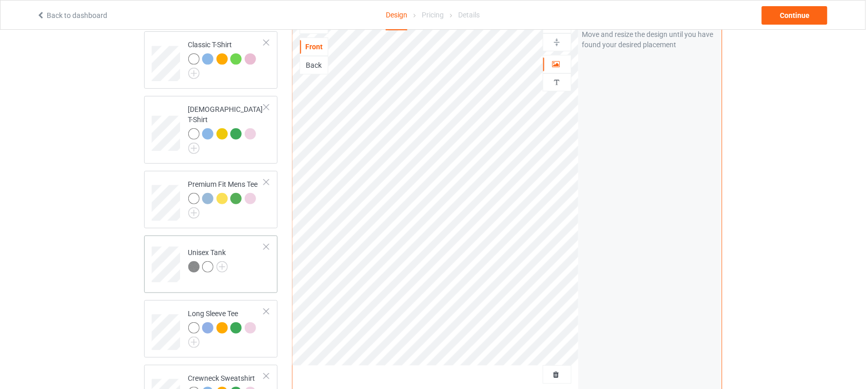
scroll to position [64, 0]
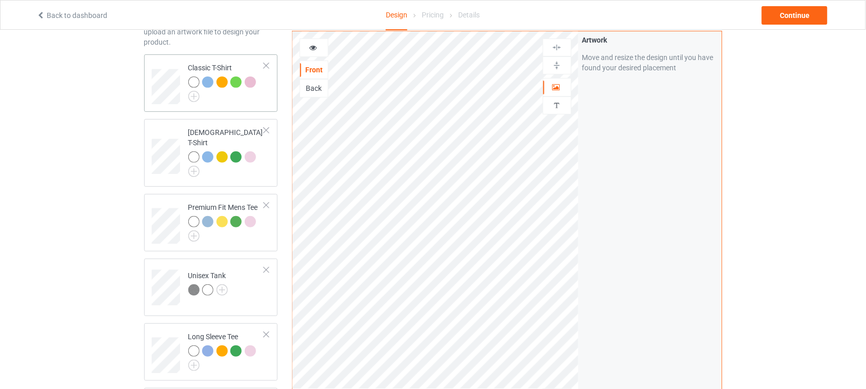
click at [234, 102] on div at bounding box center [226, 89] width 76 height 26
click at [197, 98] on img at bounding box center [193, 96] width 11 height 11
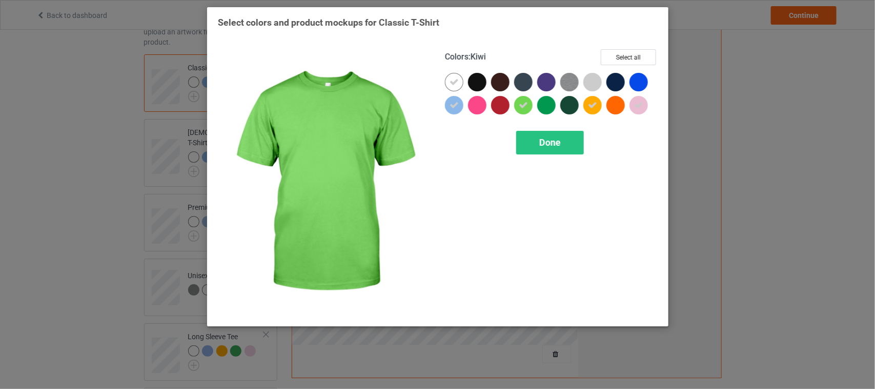
click at [526, 103] on icon at bounding box center [523, 105] width 9 height 9
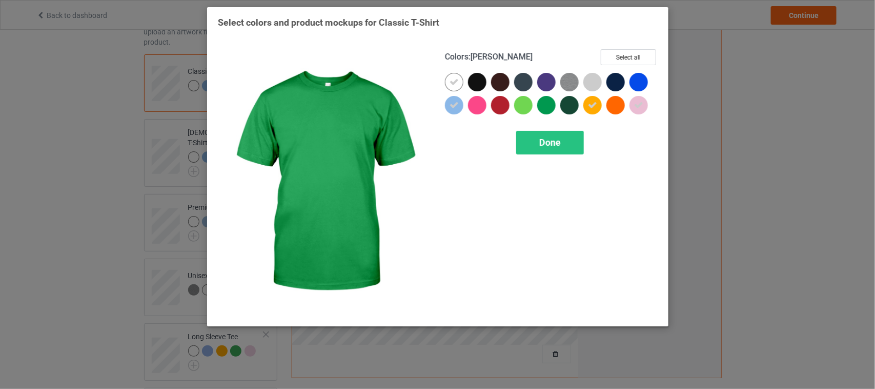
click at [543, 103] on div at bounding box center [547, 105] width 18 height 18
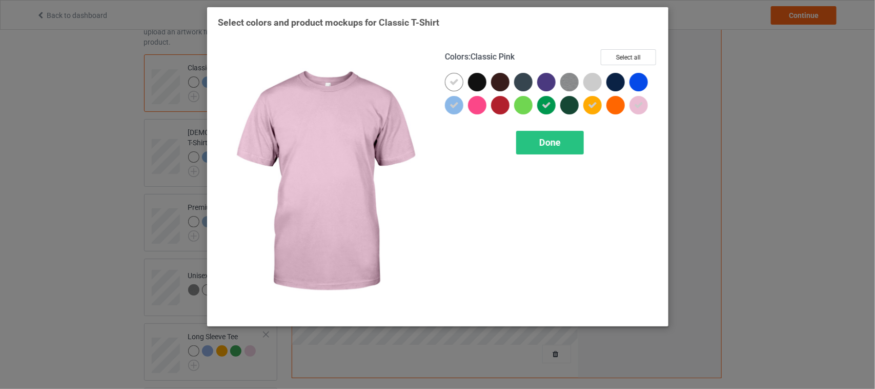
click at [638, 105] on icon at bounding box center [638, 105] width 9 height 9
click at [640, 105] on div at bounding box center [639, 105] width 18 height 18
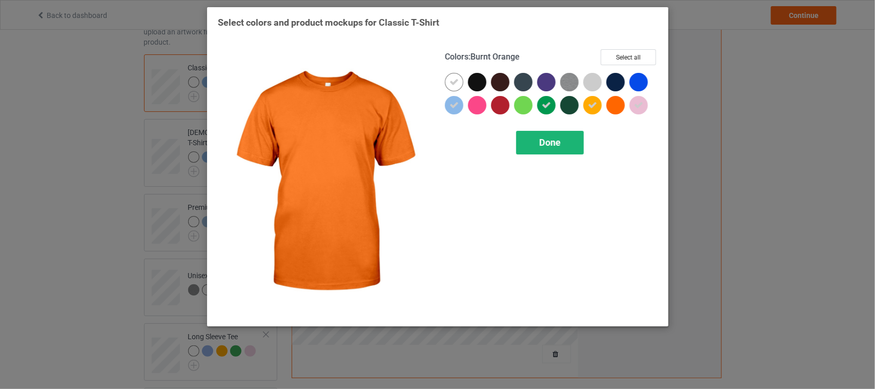
click at [557, 141] on span "Done" at bounding box center [551, 142] width 22 height 11
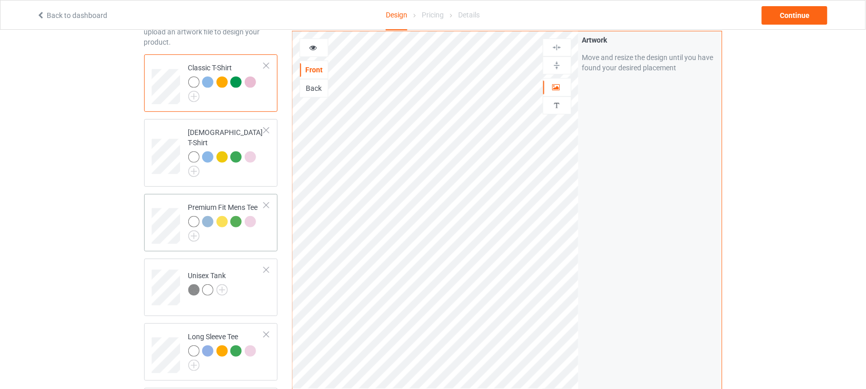
click at [219, 225] on div at bounding box center [226, 229] width 76 height 26
click at [195, 230] on img at bounding box center [193, 235] width 11 height 11
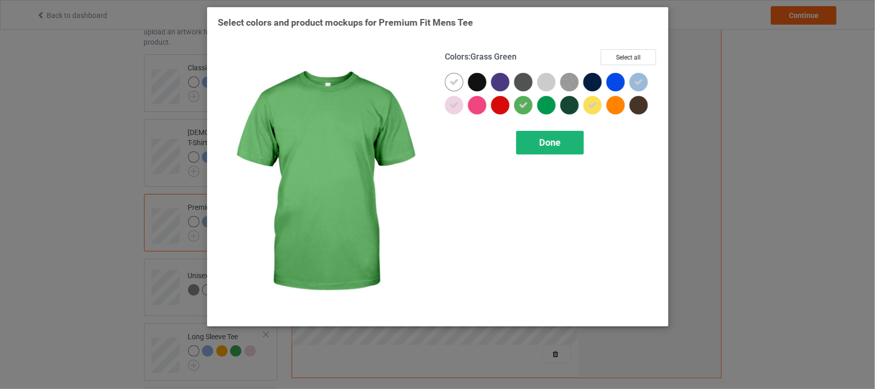
click at [548, 147] on span "Done" at bounding box center [551, 142] width 22 height 11
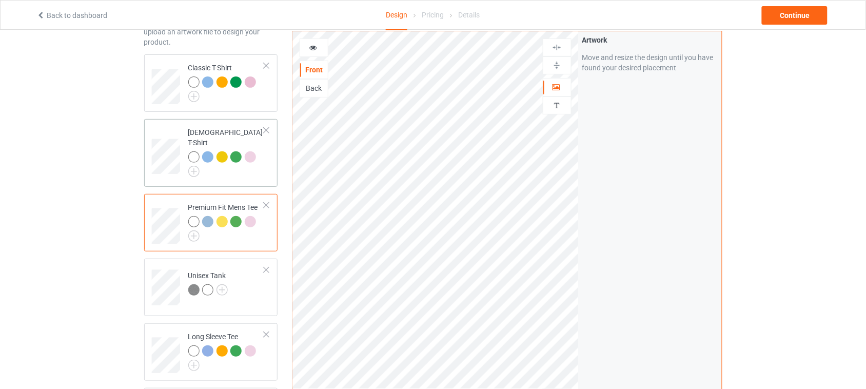
click at [223, 159] on div at bounding box center [226, 164] width 76 height 26
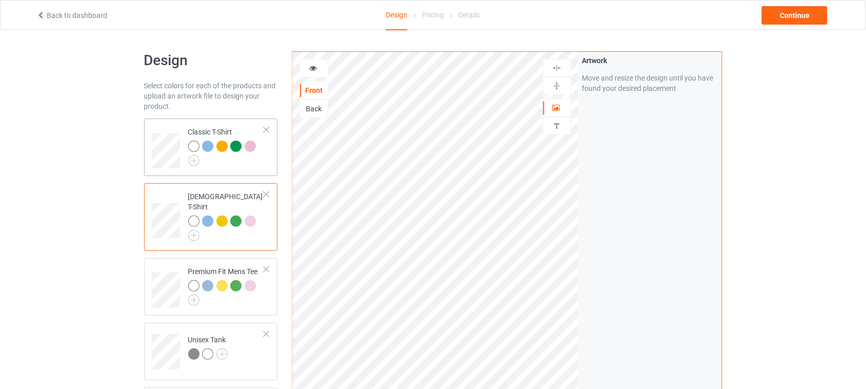
click at [265, 162] on td "Classic T-Shirt" at bounding box center [227, 147] width 88 height 49
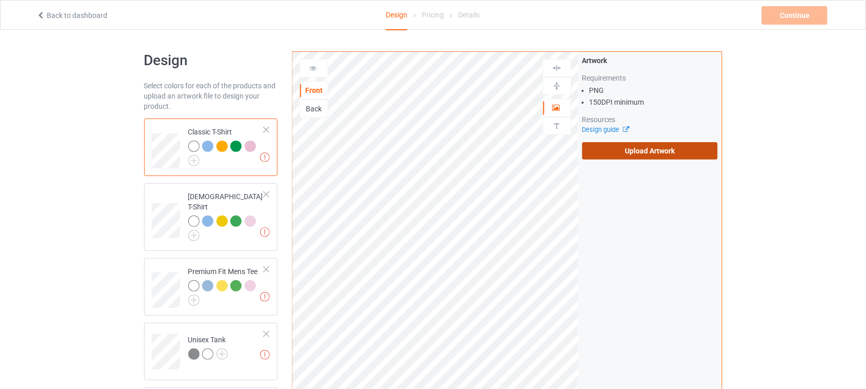
click at [652, 151] on label "Upload Artwork" at bounding box center [650, 150] width 136 height 17
click at [0, 0] on input "Upload Artwork" at bounding box center [0, 0] width 0 height 0
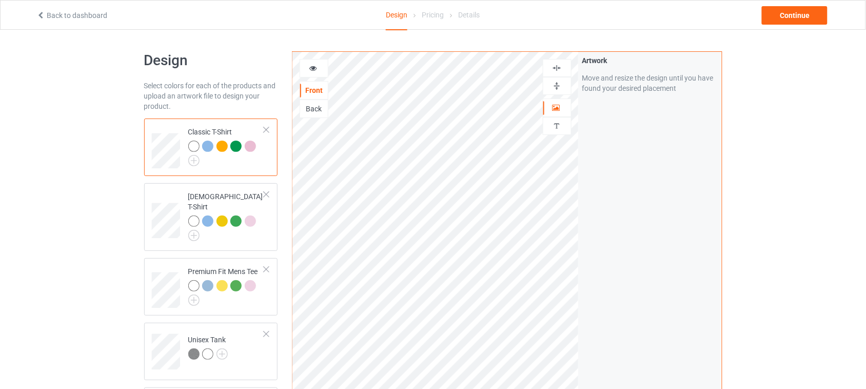
click at [558, 68] on img at bounding box center [557, 68] width 10 height 10
click at [317, 67] on icon at bounding box center [313, 66] width 9 height 7
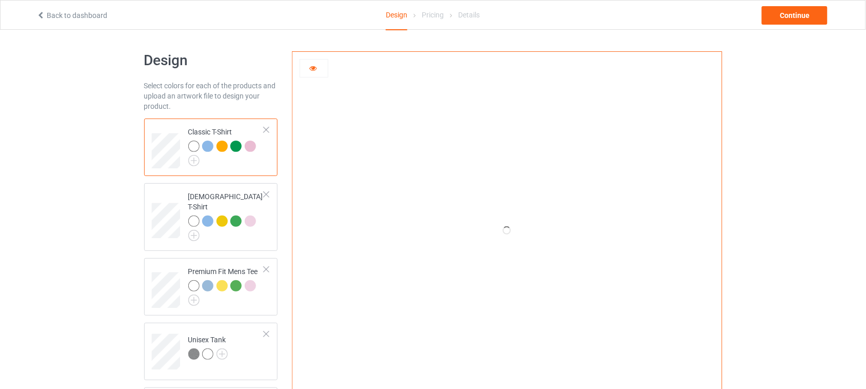
click at [317, 70] on div at bounding box center [314, 68] width 28 height 10
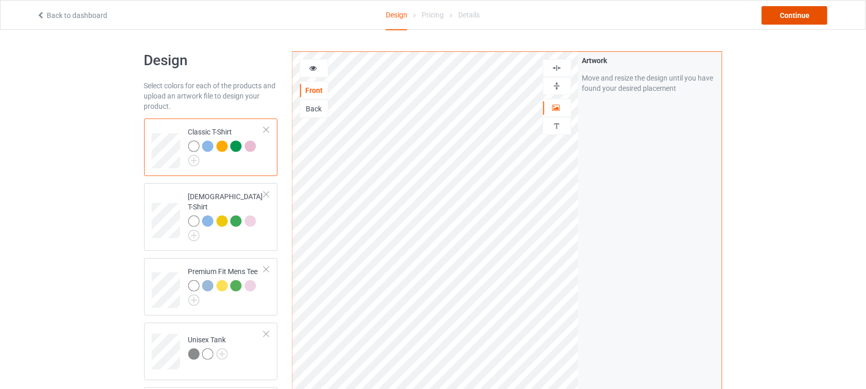
click at [819, 16] on div "Continue" at bounding box center [795, 15] width 66 height 18
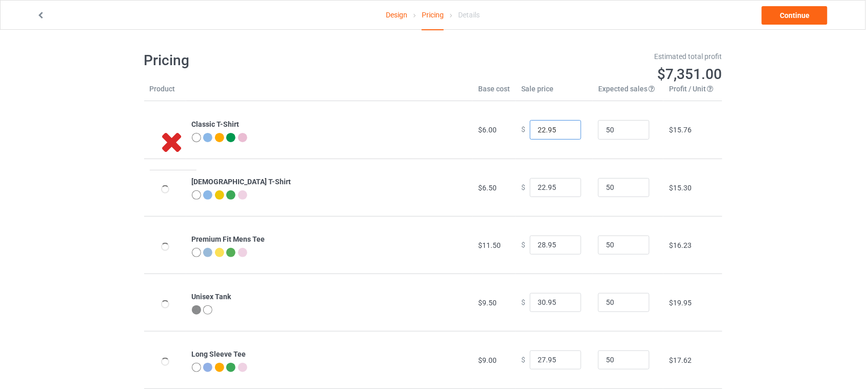
click at [540, 130] on input "22.95" at bounding box center [555, 129] width 51 height 19
type input "26.95"
click at [540, 186] on input "22.95" at bounding box center [555, 187] width 51 height 19
type input "28.95"
drag, startPoint x: 539, startPoint y: 243, endPoint x: 521, endPoint y: 246, distance: 18.3
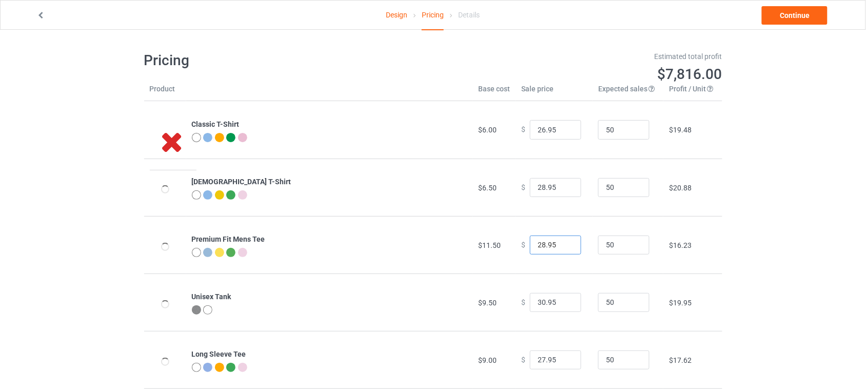
click at [521, 246] on div "$ 28.95" at bounding box center [554, 244] width 66 height 19
type input "33.95"
click at [536, 301] on input "30.95" at bounding box center [555, 302] width 51 height 19
click at [536, 301] on input "34.95" at bounding box center [555, 302] width 51 height 19
type input "30.95"
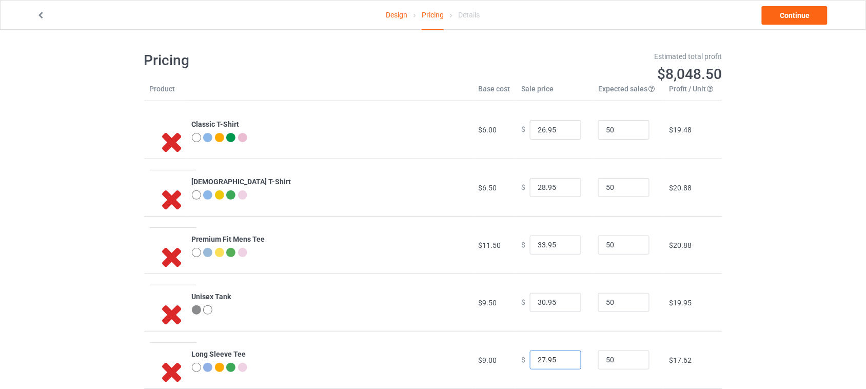
drag, startPoint x: 539, startPoint y: 360, endPoint x: 523, endPoint y: 360, distance: 15.9
click at [523, 360] on div "$ 27.95" at bounding box center [554, 359] width 66 height 19
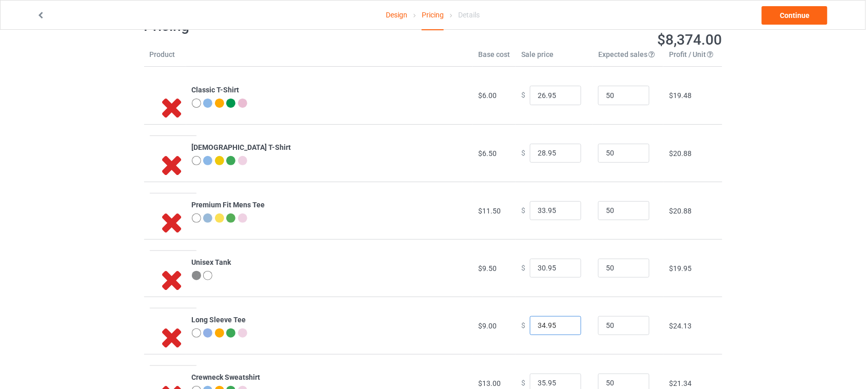
scroll to position [64, 0]
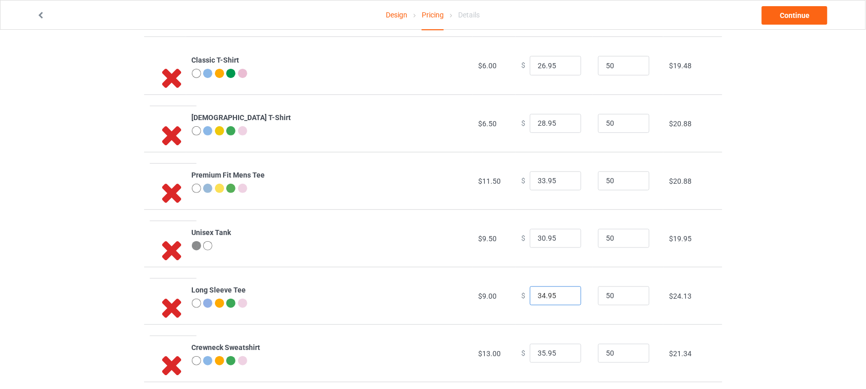
type input "34.95"
click at [540, 352] on input "35.95" at bounding box center [555, 353] width 51 height 19
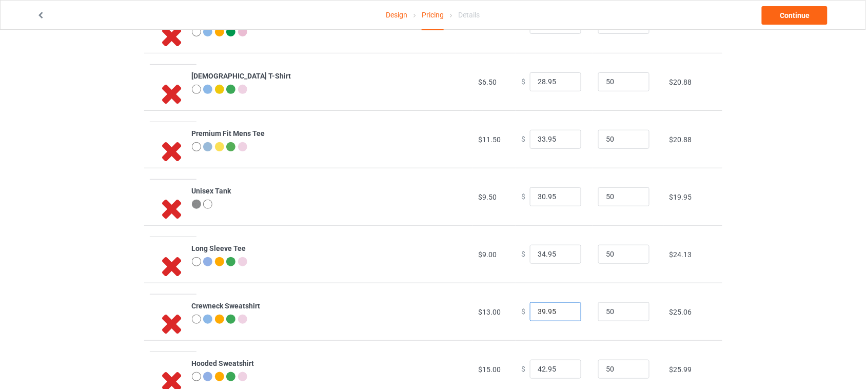
scroll to position [128, 0]
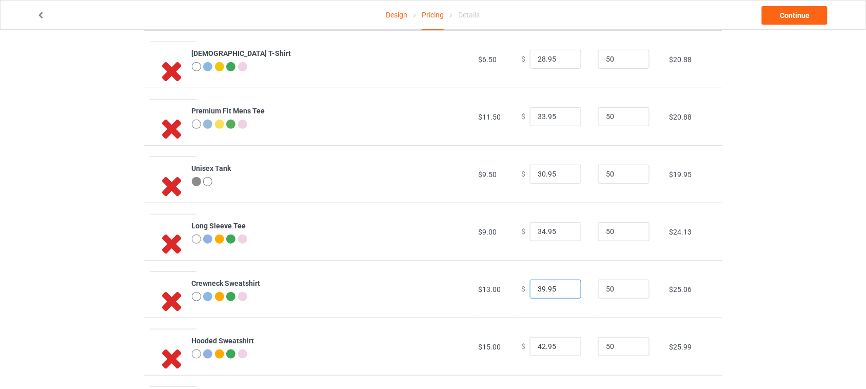
type input "39.95"
click at [536, 345] on input "42.95" at bounding box center [555, 346] width 51 height 19
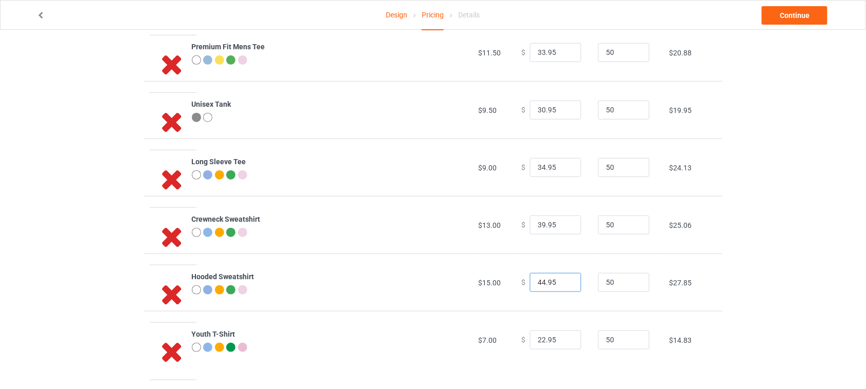
type input "44.95"
click at [538, 340] on input "22.95" at bounding box center [555, 339] width 51 height 19
type input "25.95"
click at [783, 191] on div "Design Pricing Details Continue Pricing Estimated total profit $8,792.50 Produc…" at bounding box center [433, 113] width 866 height 552
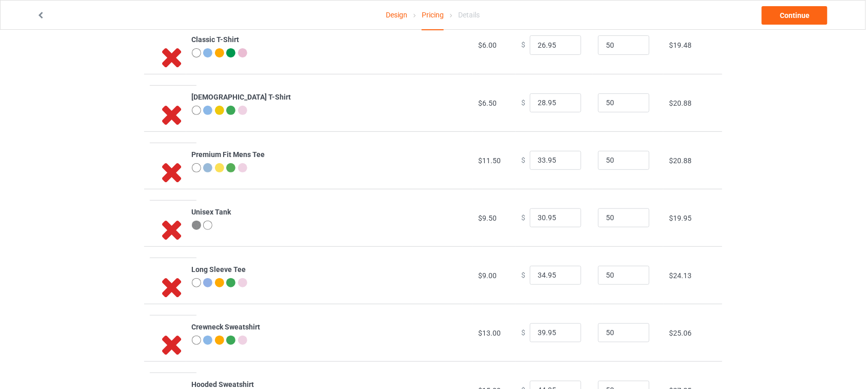
scroll to position [0, 0]
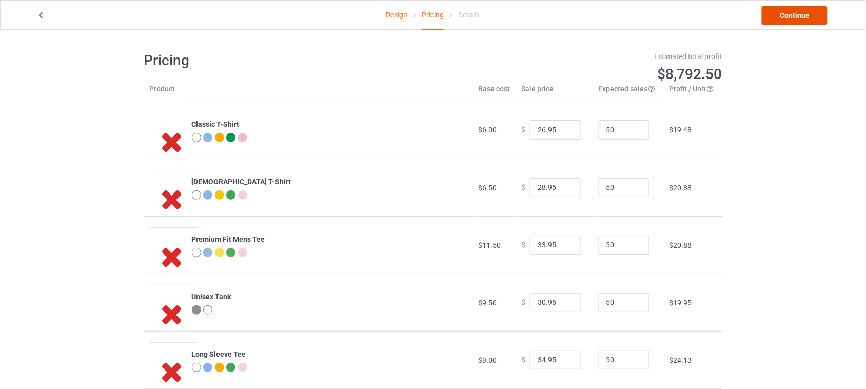
click at [790, 13] on link "Continue" at bounding box center [795, 15] width 66 height 18
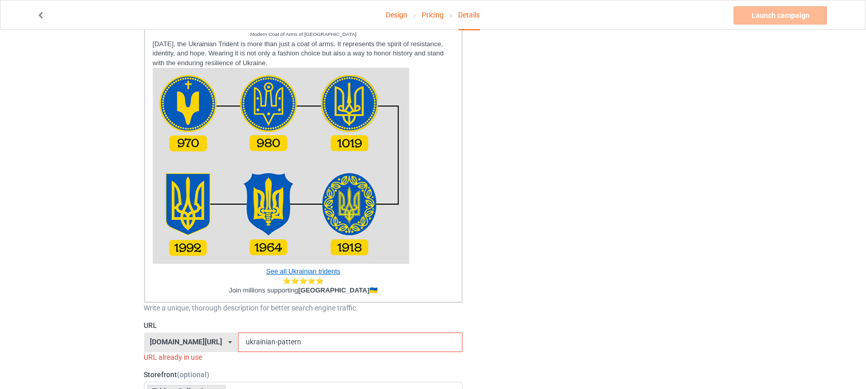
scroll to position [898, 0]
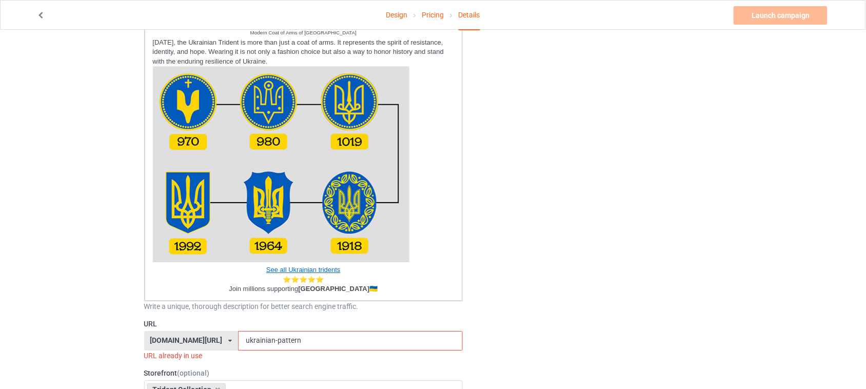
click at [260, 341] on input "ukrainian-pattern" at bounding box center [350, 340] width 225 height 19
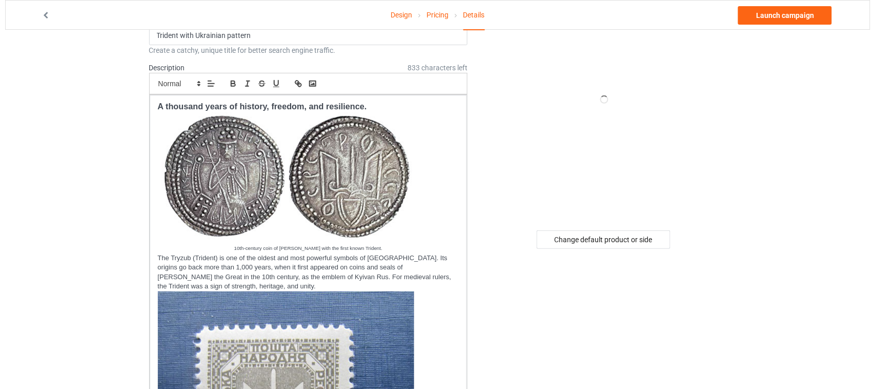
scroll to position [0, 0]
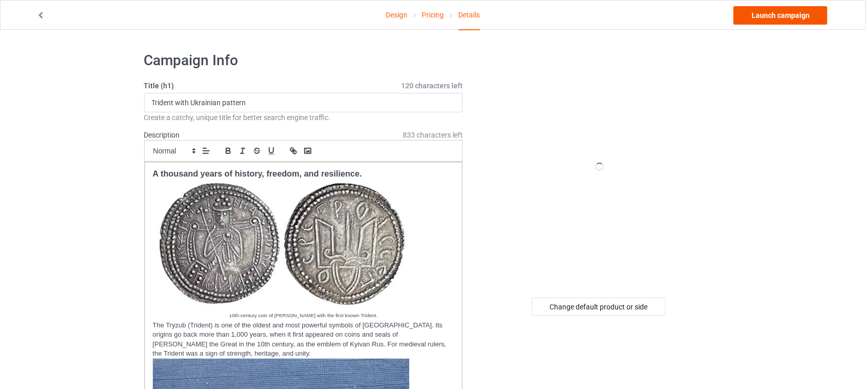
type input "ukrainianpattern"
click at [786, 17] on link "Launch campaign" at bounding box center [780, 15] width 94 height 18
